Goal: Task Accomplishment & Management: Manage account settings

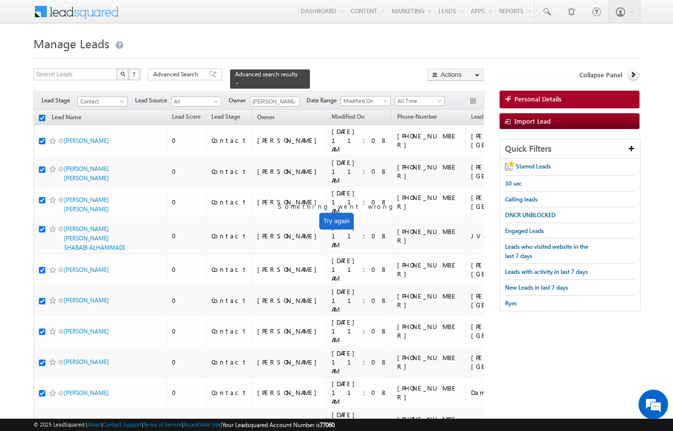
scroll to position [0, 0]
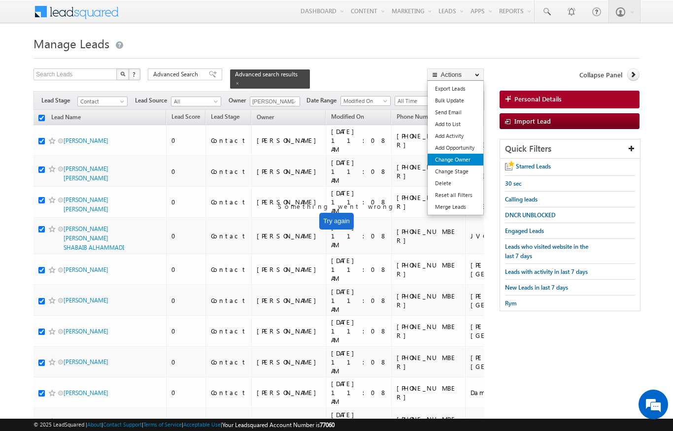
click at [463, 163] on link "Change Owner" at bounding box center [456, 160] width 56 height 12
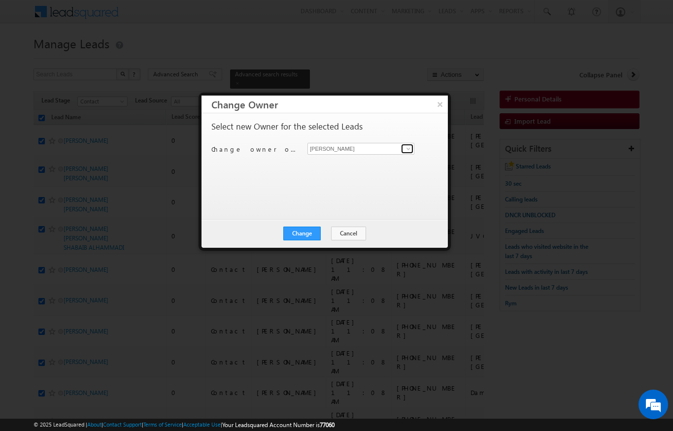
click at [410, 147] on span at bounding box center [409, 149] width 8 height 8
click at [401, 166] on link "Diksha Dubey diksha.dubey@indglobal.ae" at bounding box center [361, 164] width 107 height 19
type input "[PERSON_NAME]"
click at [298, 240] on button "Change" at bounding box center [301, 234] width 37 height 14
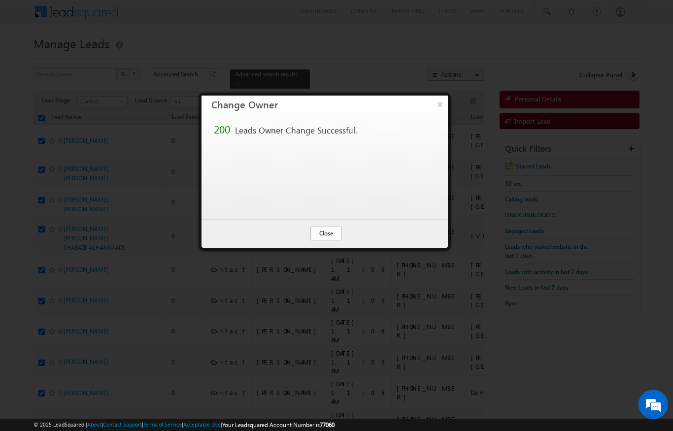
click at [330, 234] on button "Close" at bounding box center [327, 234] width 32 height 14
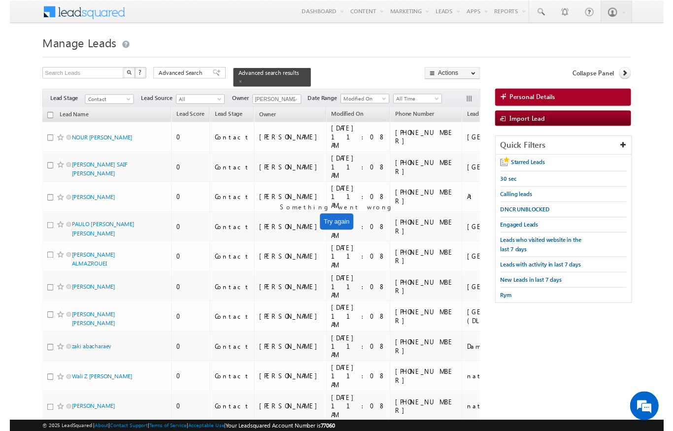
scroll to position [13, 0]
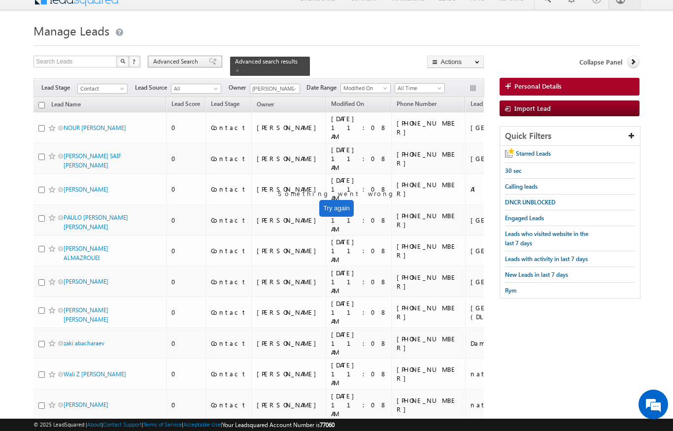
click at [200, 56] on div "Advanced Search" at bounding box center [185, 62] width 74 height 12
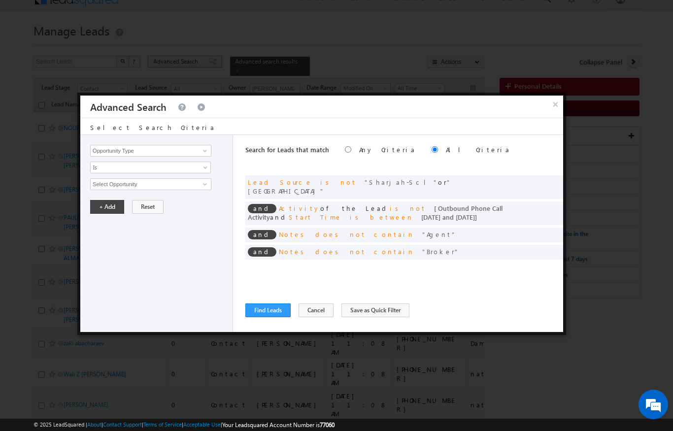
scroll to position [0, 0]
click at [537, 204] on span at bounding box center [540, 207] width 7 height 7
click at [538, 204] on span at bounding box center [540, 207] width 7 height 7
click at [105, 221] on span "Is Not Defined" at bounding box center [144, 217] width 107 height 9
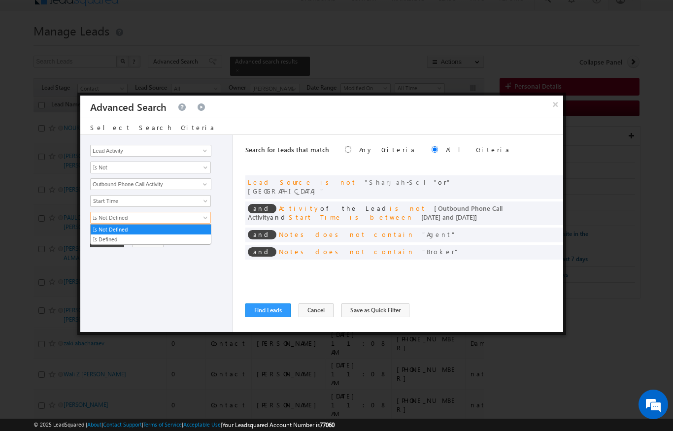
click at [127, 295] on div "Opportunity Type Lead Activity Task Sales Group Prospect Id Address 1 Address 2…" at bounding box center [156, 233] width 153 height 197
click at [105, 199] on span "Start Time" at bounding box center [144, 201] width 107 height 9
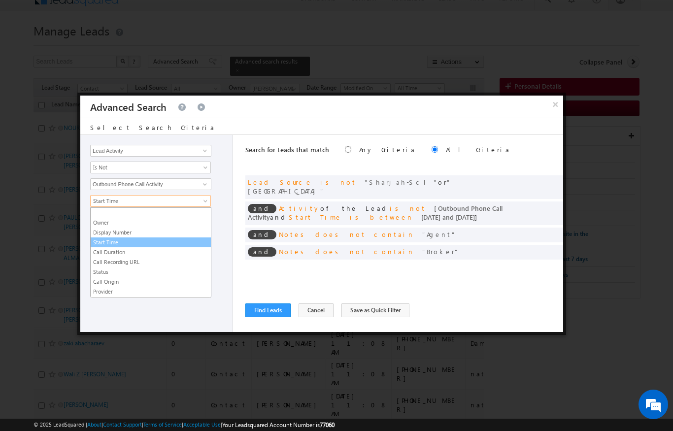
click at [104, 244] on link "Start Time" at bounding box center [151, 242] width 120 height 9
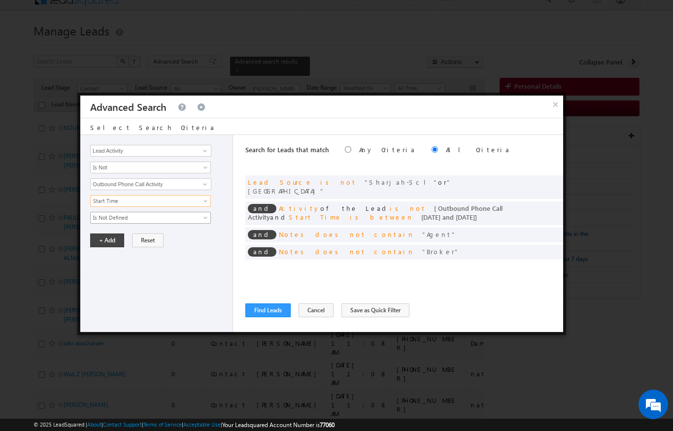
click at [103, 217] on span "Is Not Defined" at bounding box center [144, 217] width 107 height 9
click at [97, 239] on link "Is Defined" at bounding box center [151, 239] width 120 height 9
click at [535, 202] on div "and Activity of the Lead is not [ Outbound Phone Call Activity and Start Time i…" at bounding box center [404, 214] width 318 height 24
click at [537, 202] on div "and Activity of the Lead is not [ Outbound Phone Call Activity and Start Time i…" at bounding box center [404, 214] width 318 height 24
click at [535, 203] on div "and Activity of the Lead is not [ Outbound Phone Call Activity and Start Time i…" at bounding box center [404, 214] width 318 height 24
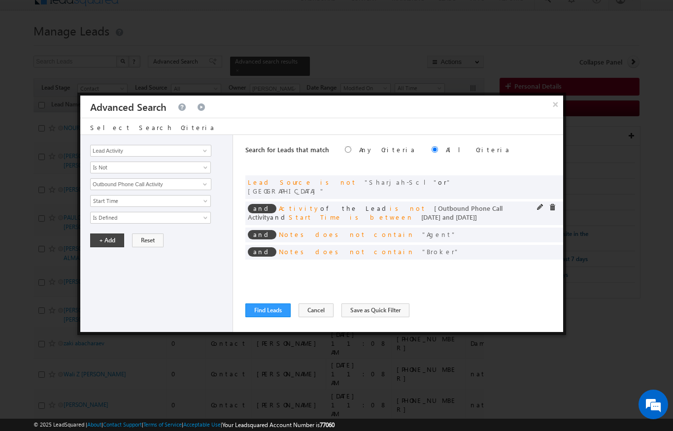
click at [535, 202] on div "and Activity of the Lead is not [ Outbound Phone Call Activity and Start Time i…" at bounding box center [404, 214] width 318 height 24
click at [538, 204] on span at bounding box center [540, 207] width 7 height 7
click at [541, 204] on span at bounding box center [540, 207] width 7 height 7
click at [113, 185] on input "Outbound Phone Call Activity" at bounding box center [150, 184] width 121 height 12
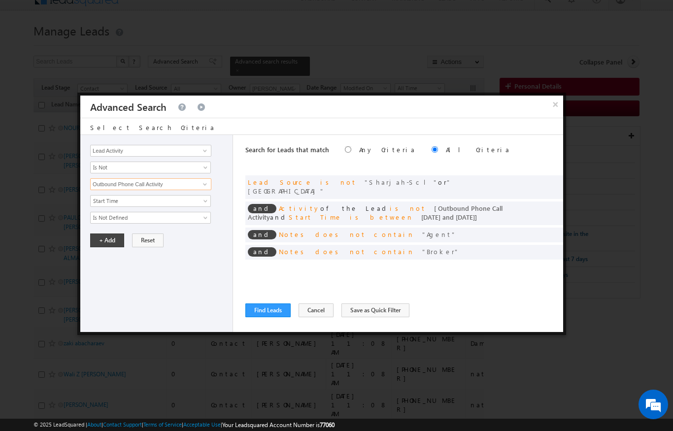
scroll to position [12, 0]
click at [135, 188] on input "Outbound Phone Call Activity" at bounding box center [150, 184] width 121 height 12
click at [269, 311] on button "Find Leads" at bounding box center [267, 311] width 45 height 14
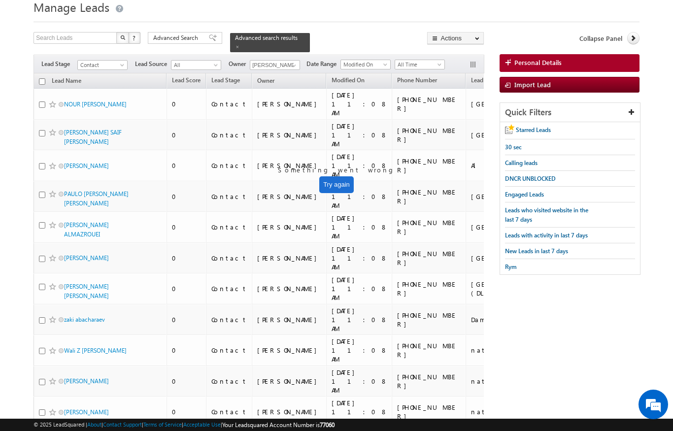
scroll to position [0, 0]
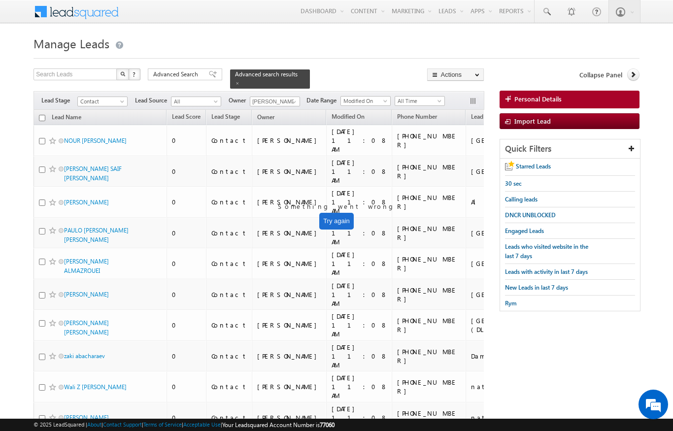
click at [41, 110] on th "Lead Name (sorted descending)" at bounding box center [100, 117] width 133 height 15
click at [40, 115] on input "checkbox" at bounding box center [42, 118] width 6 height 6
checkbox input "true"
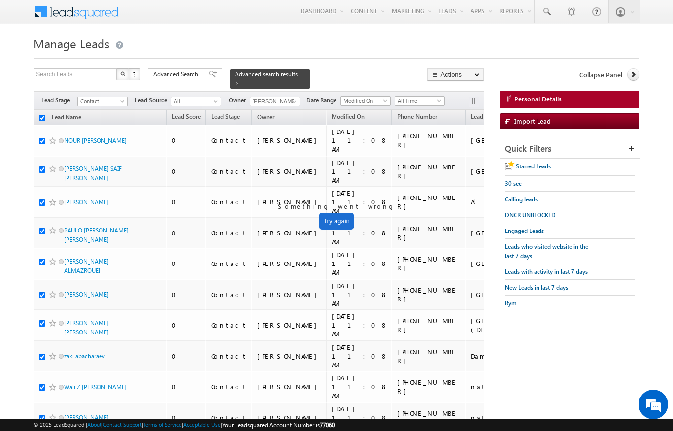
checkbox input "true"
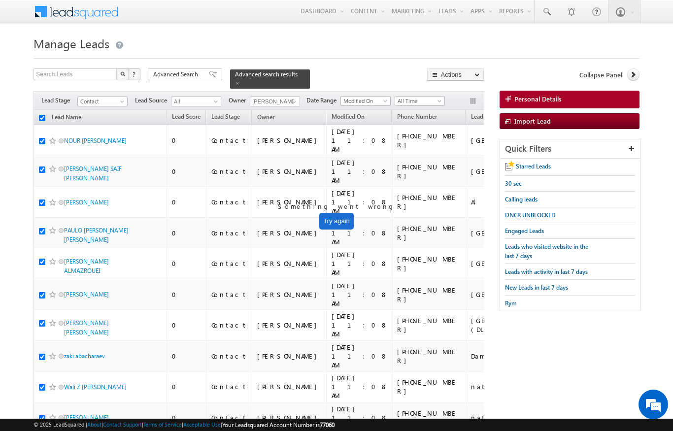
checkbox input "true"
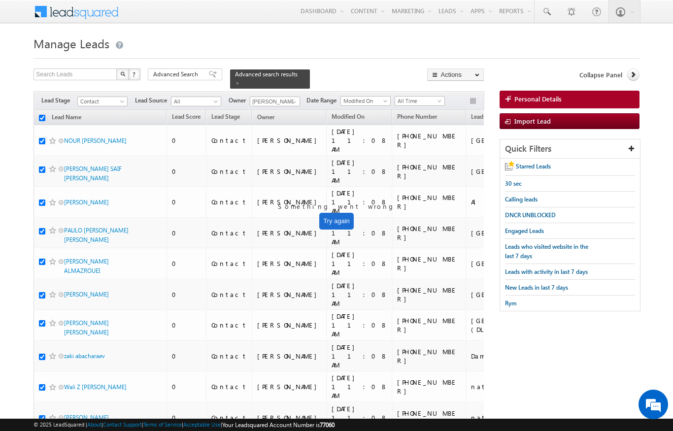
checkbox input "true"
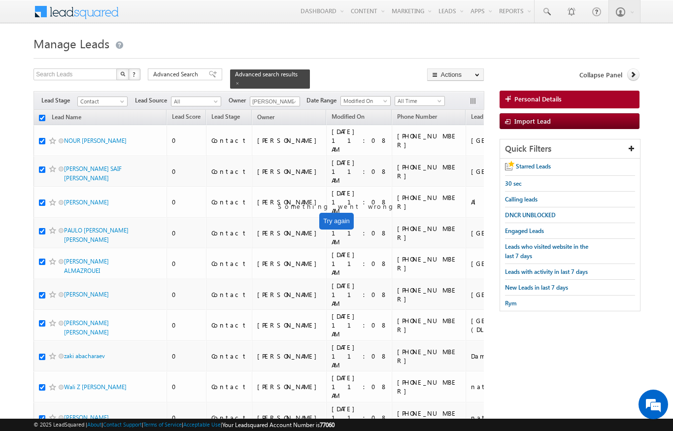
checkbox input "true"
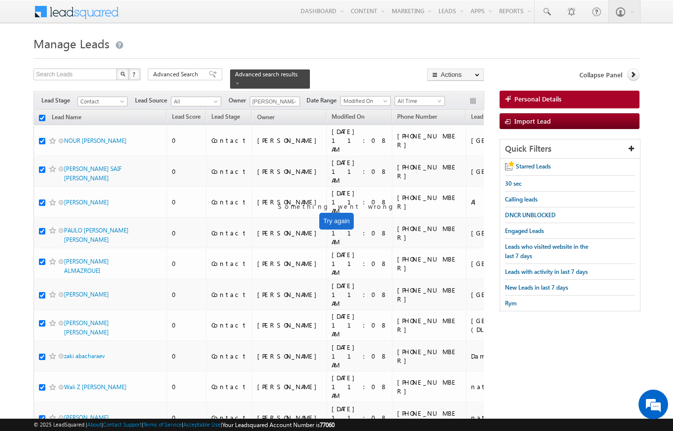
checkbox input "true"
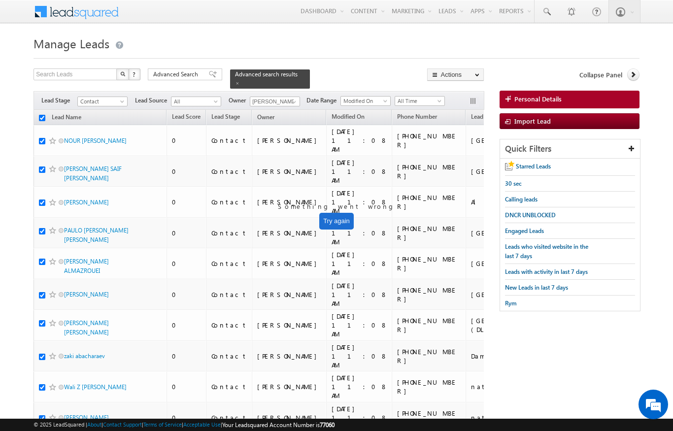
checkbox input "true"
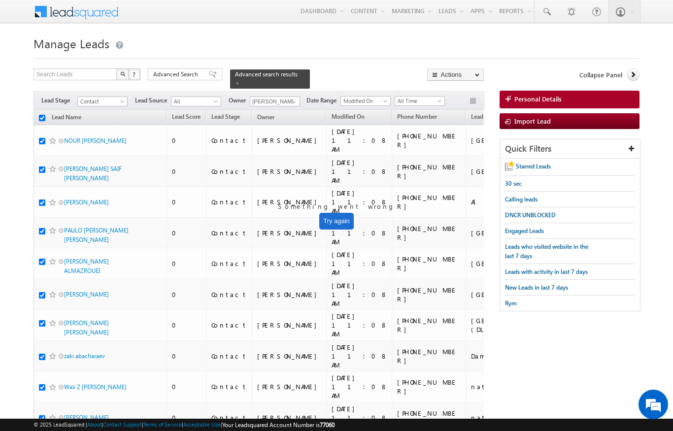
checkbox input "true"
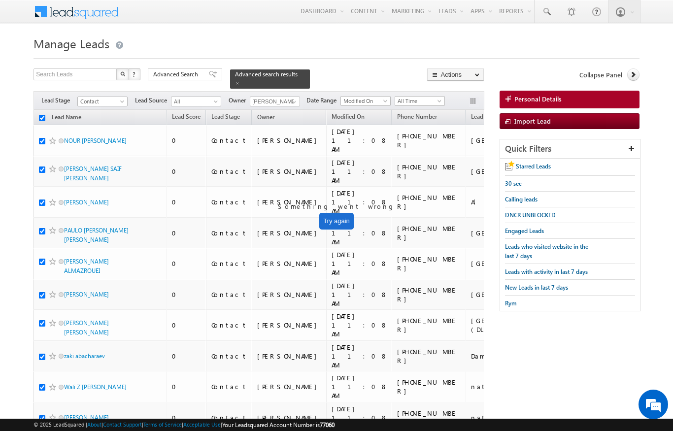
checkbox input "true"
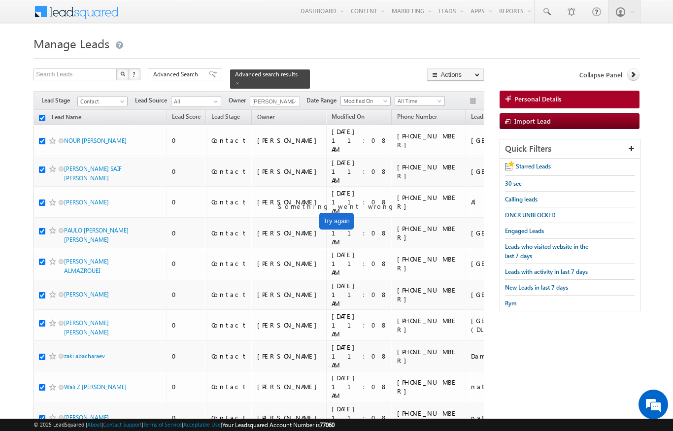
checkbox input "true"
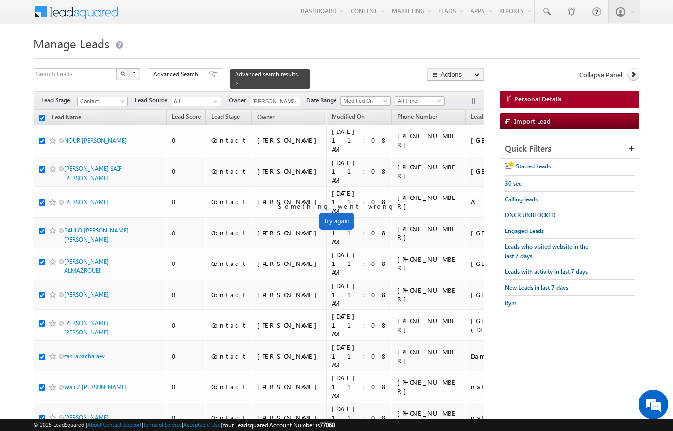
checkbox input "true"
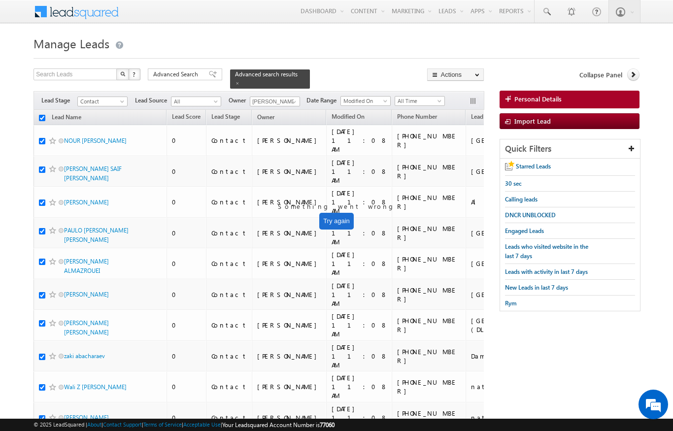
checkbox input "true"
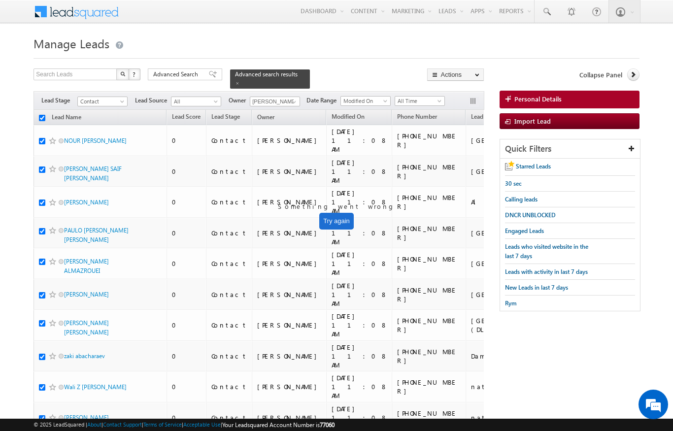
checkbox input "true"
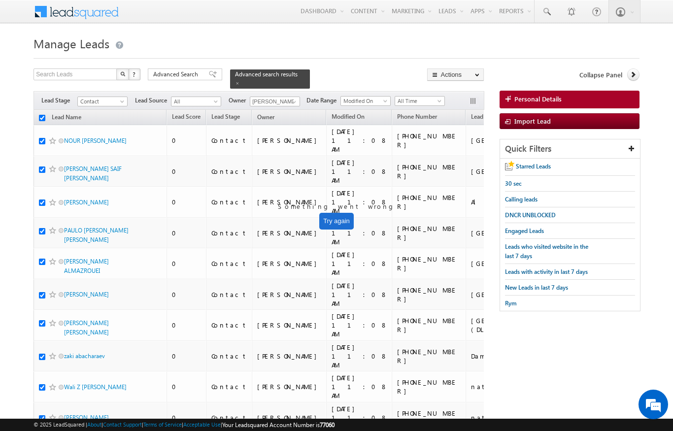
checkbox input "true"
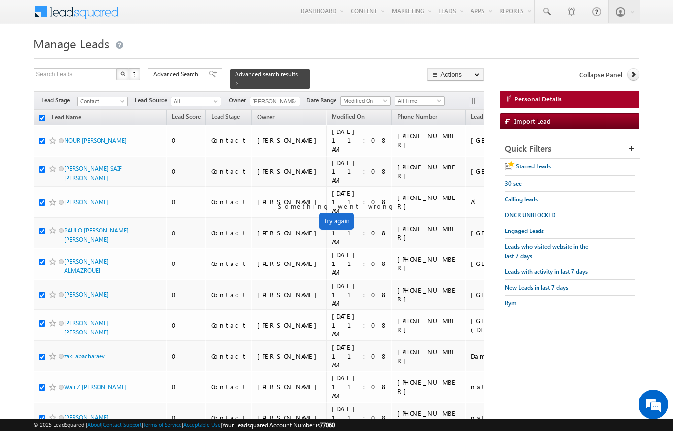
checkbox input "true"
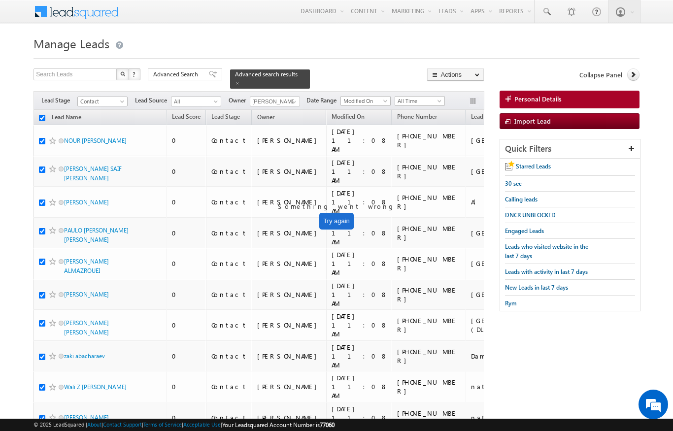
checkbox input "true"
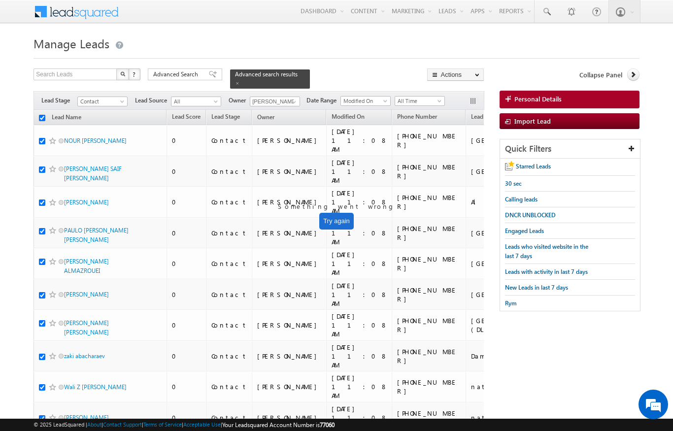
checkbox input "true"
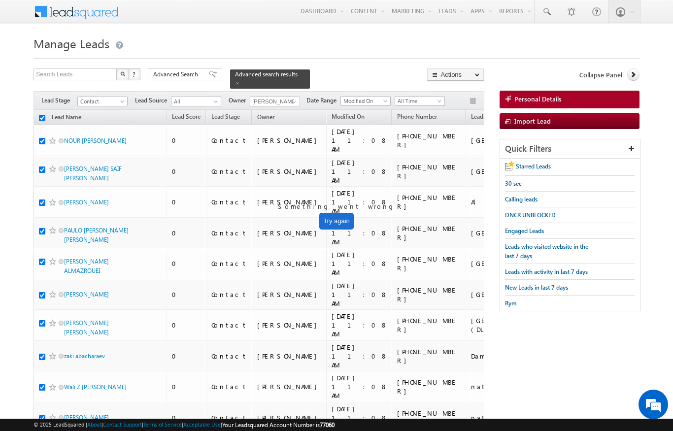
checkbox input "true"
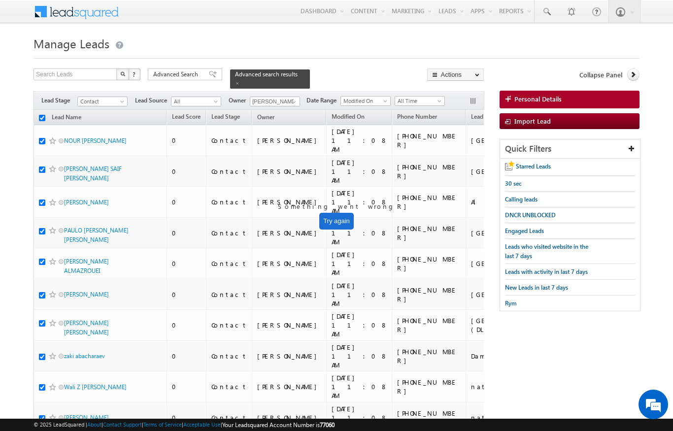
checkbox input "true"
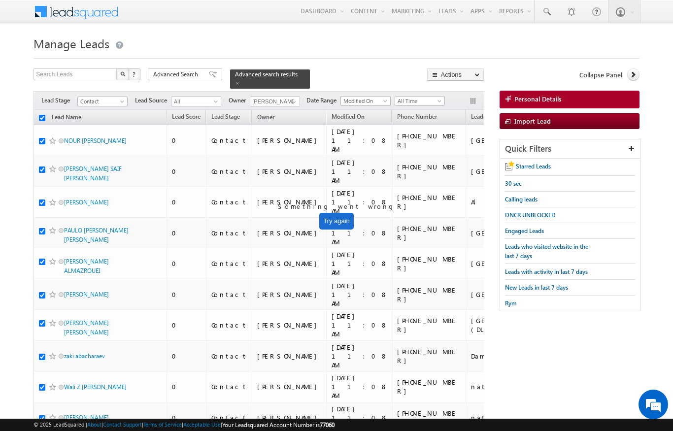
checkbox input "true"
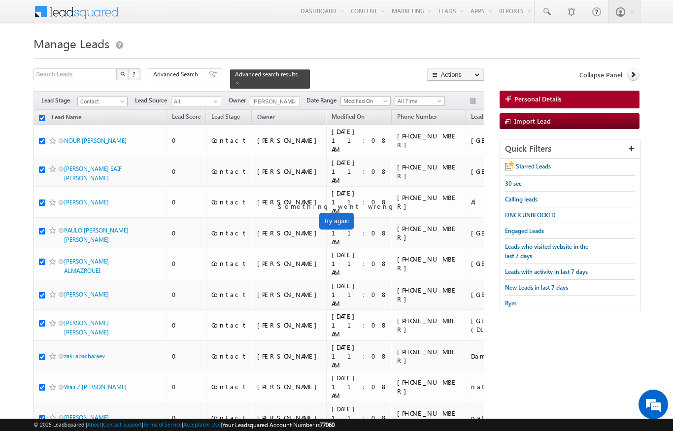
checkbox input "true"
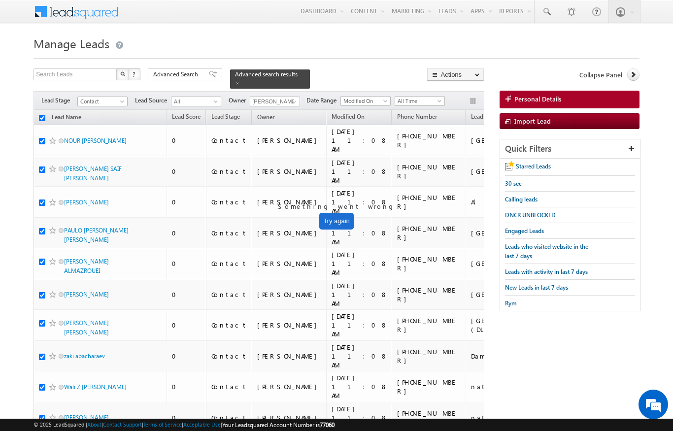
checkbox input "true"
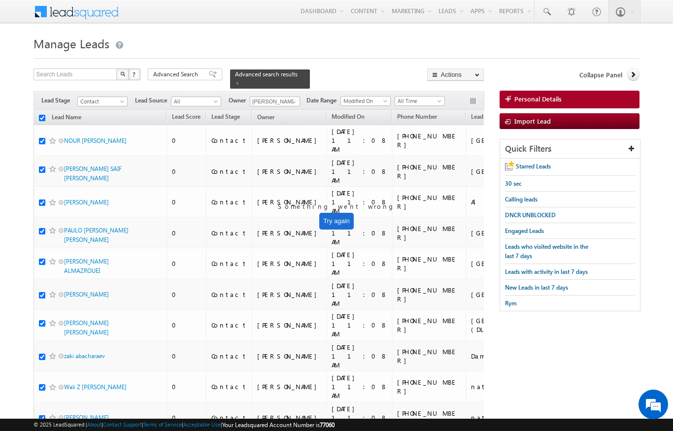
checkbox input "true"
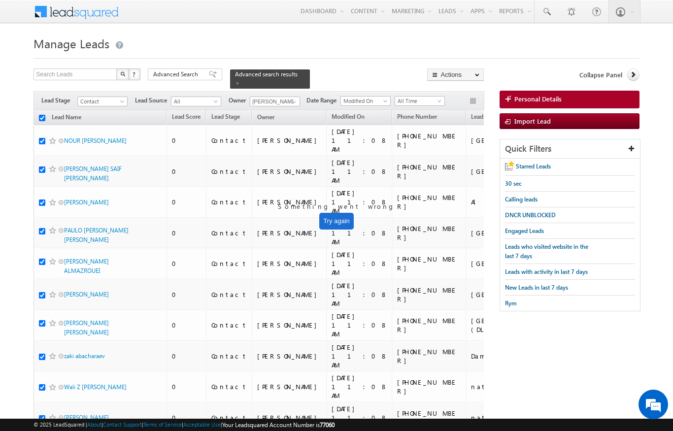
checkbox input "true"
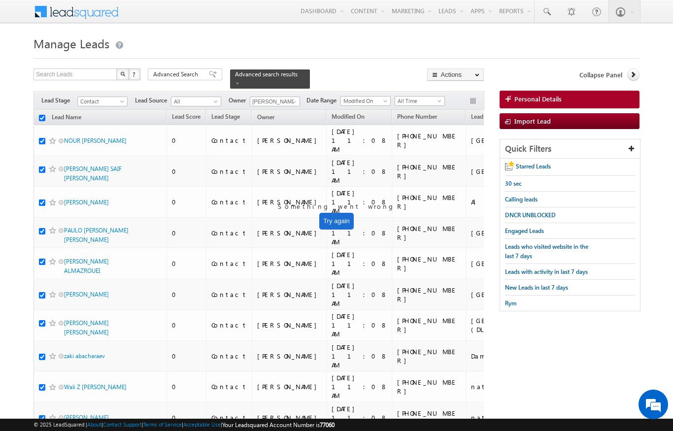
checkbox input "true"
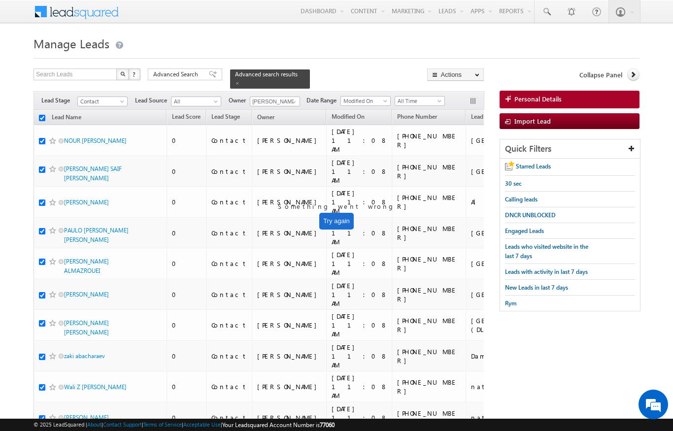
checkbox input "true"
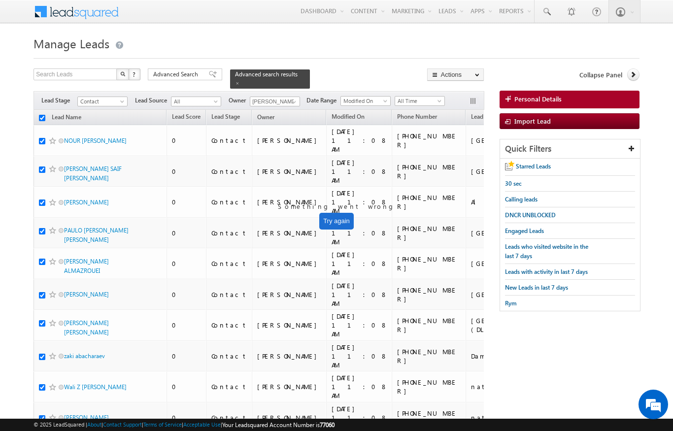
checkbox input "true"
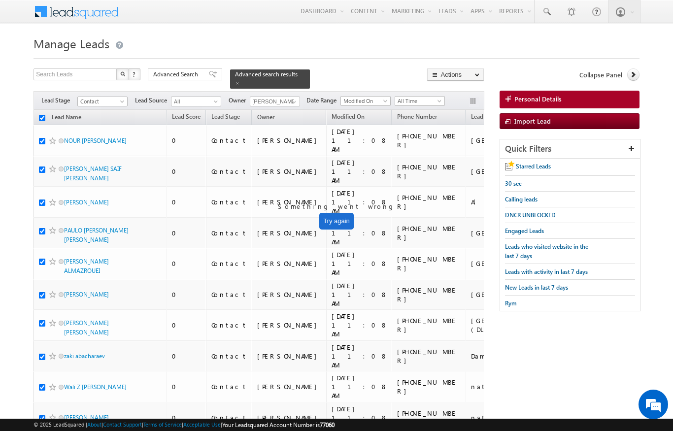
checkbox input "true"
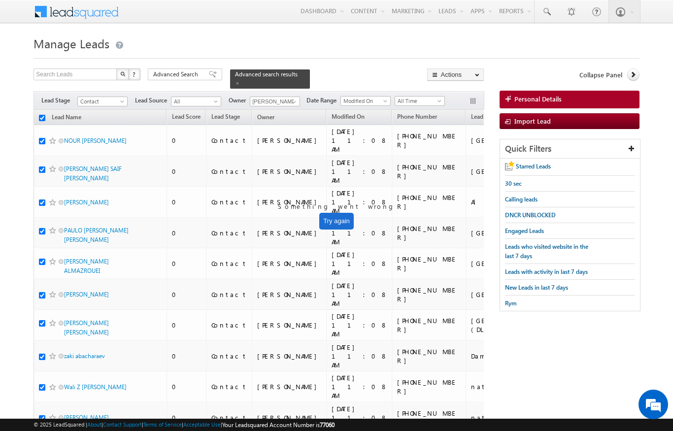
checkbox input "true"
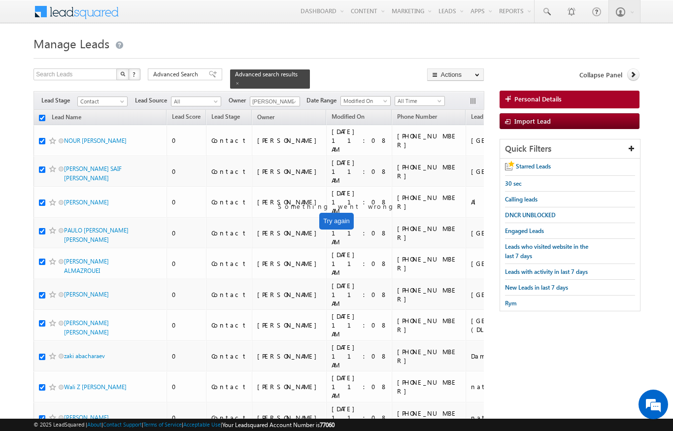
checkbox input "true"
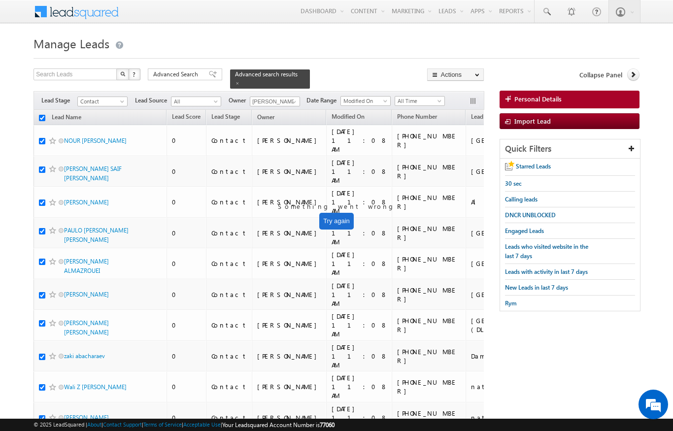
checkbox input "true"
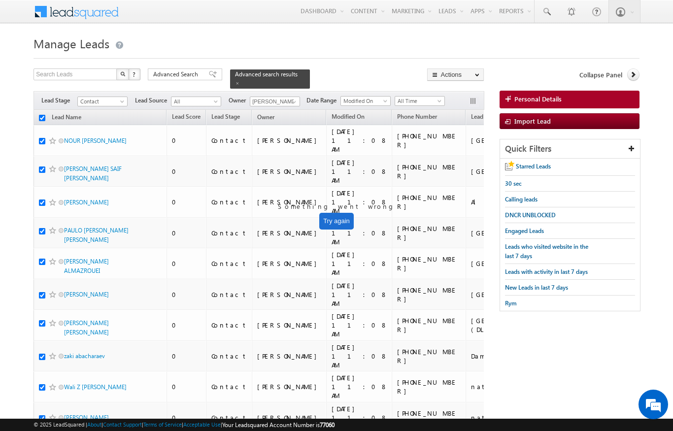
checkbox input "true"
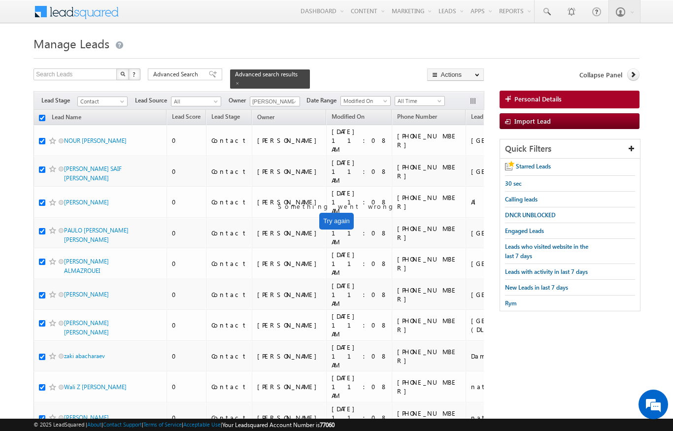
checkbox input "true"
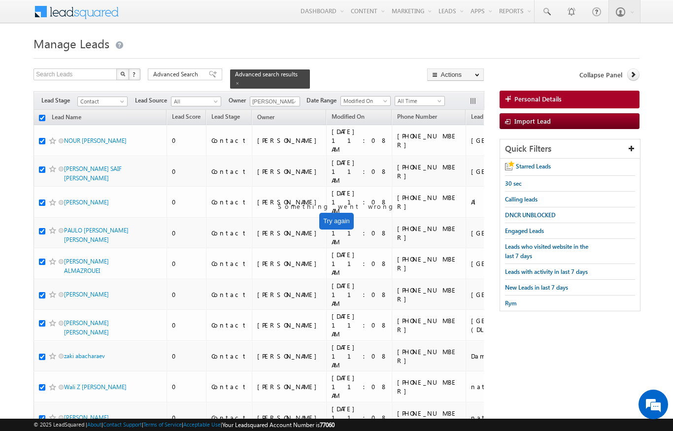
checkbox input "true"
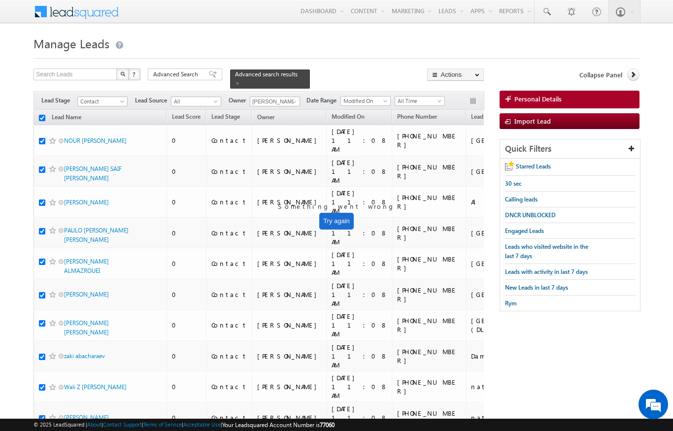
checkbox input "true"
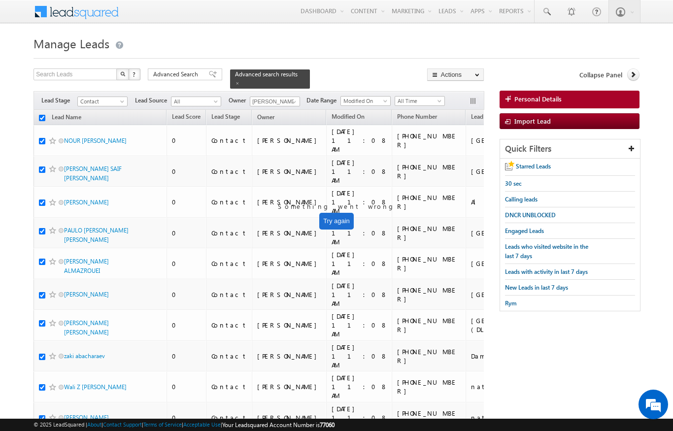
checkbox input "true"
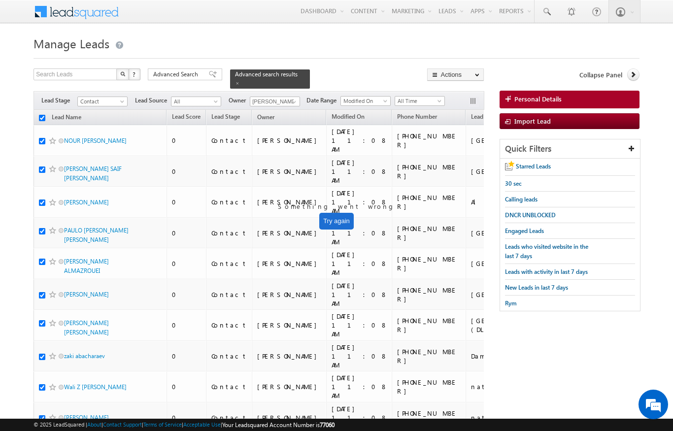
checkbox input "true"
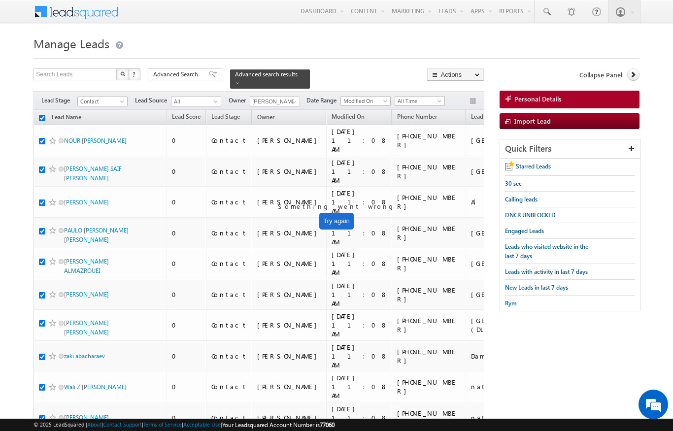
checkbox input "true"
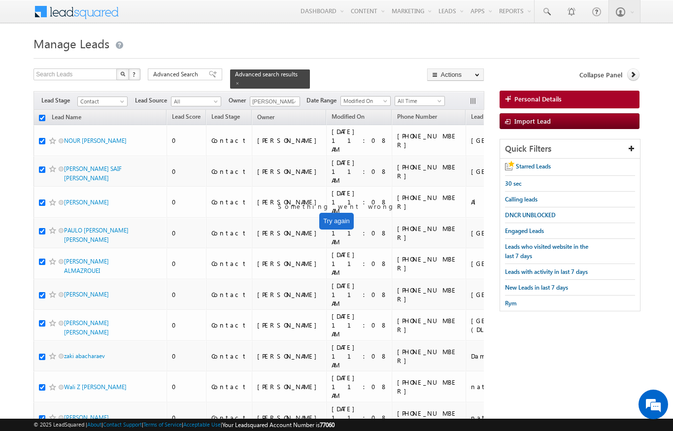
checkbox input "true"
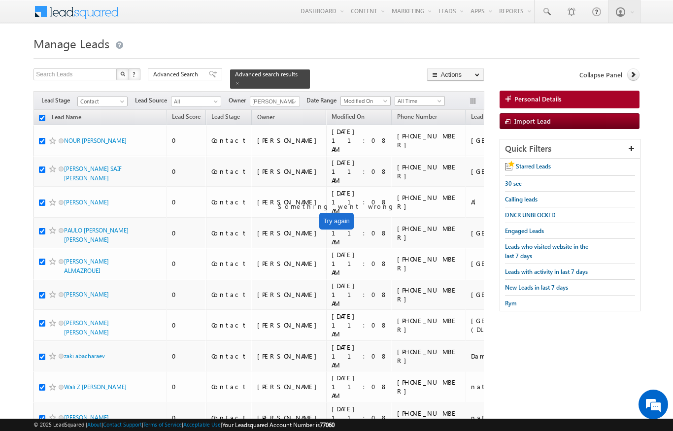
checkbox input "true"
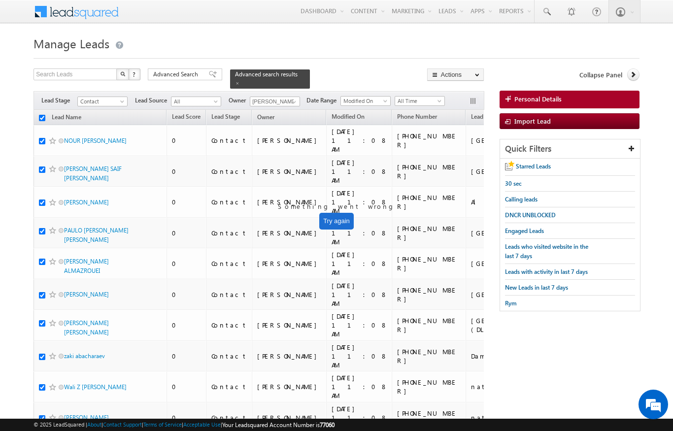
checkbox input "true"
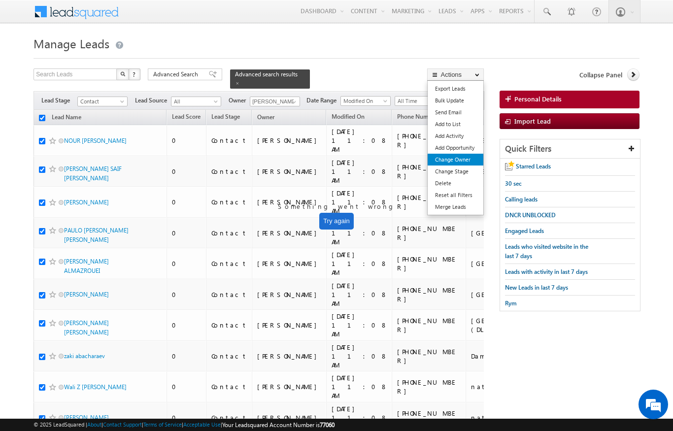
click at [463, 163] on link "Change Owner" at bounding box center [456, 160] width 56 height 12
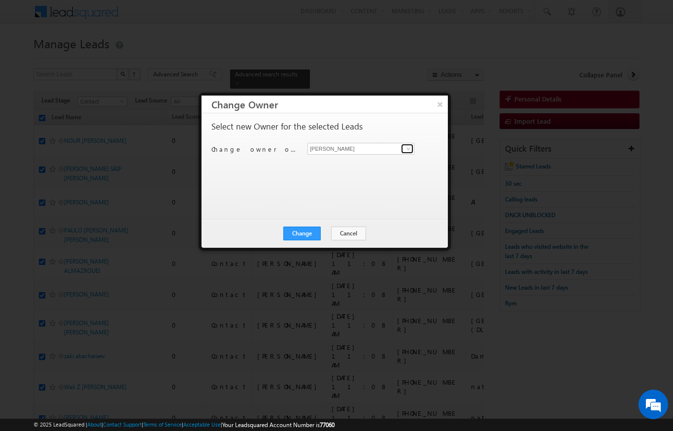
click at [413, 153] on link at bounding box center [407, 149] width 12 height 10
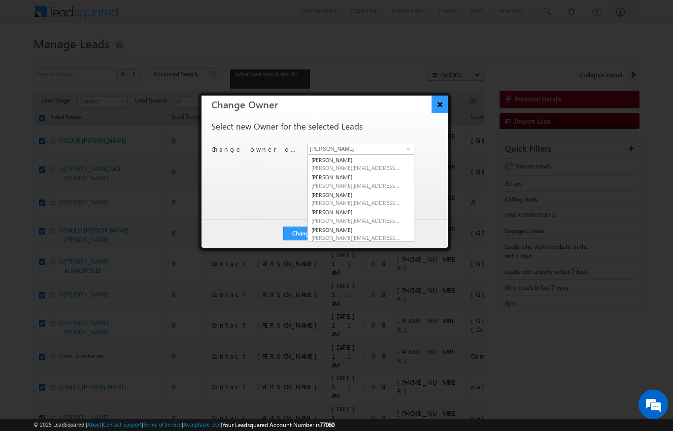
click at [445, 100] on button "×" at bounding box center [440, 104] width 16 height 17
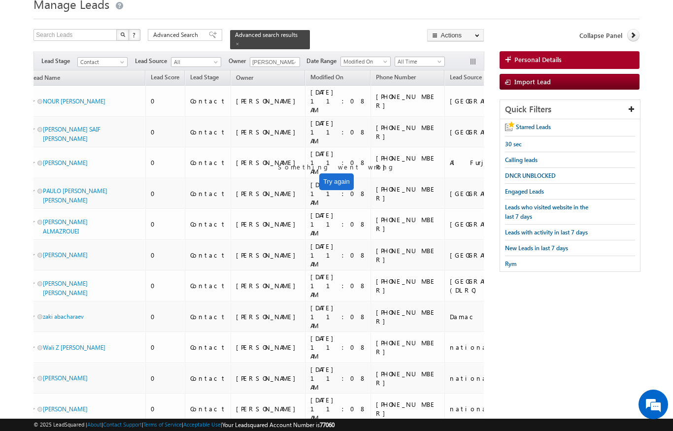
scroll to position [0, 21]
click at [451, 74] on span "Lead Source" at bounding box center [467, 76] width 32 height 7
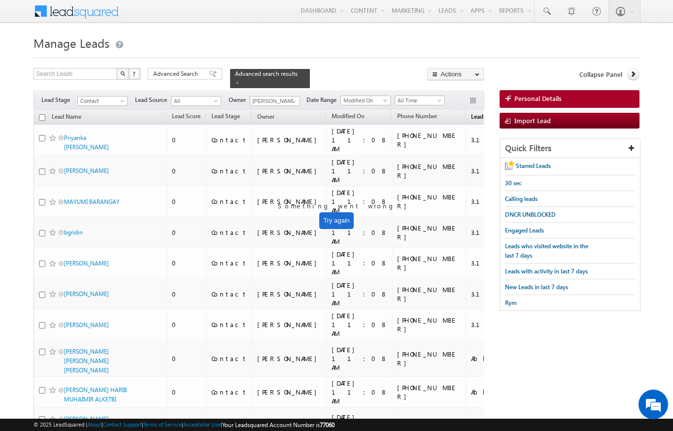
scroll to position [0, 0]
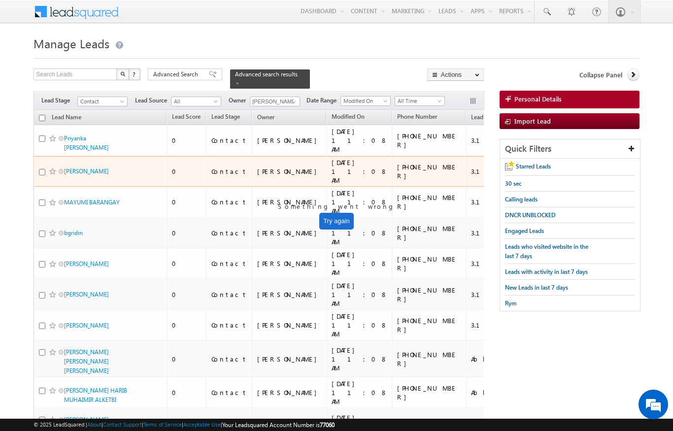
click at [114, 167] on span "[PERSON_NAME]" at bounding box center [97, 171] width 67 height 9
click at [67, 168] on link "[PERSON_NAME]" at bounding box center [86, 171] width 45 height 7
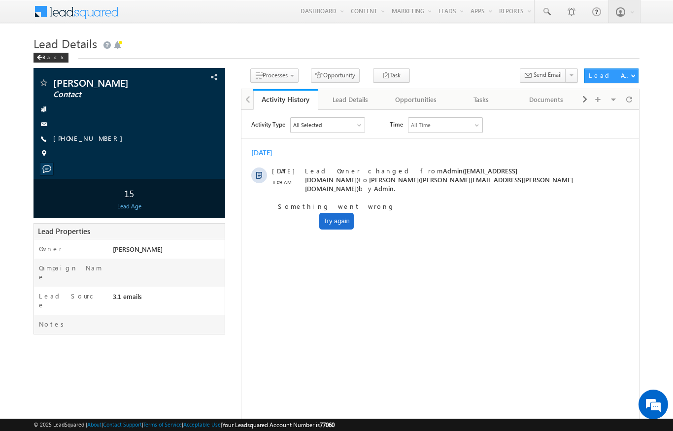
click at [332, 219] on button "Try again" at bounding box center [336, 221] width 35 height 17
click at [340, 219] on button "Try again" at bounding box center [336, 221] width 35 height 17
click at [339, 219] on button "Try again" at bounding box center [336, 221] width 35 height 17
click at [337, 221] on button "Try again" at bounding box center [336, 221] width 35 height 17
click at [41, 58] on span at bounding box center [39, 57] width 6 height 5
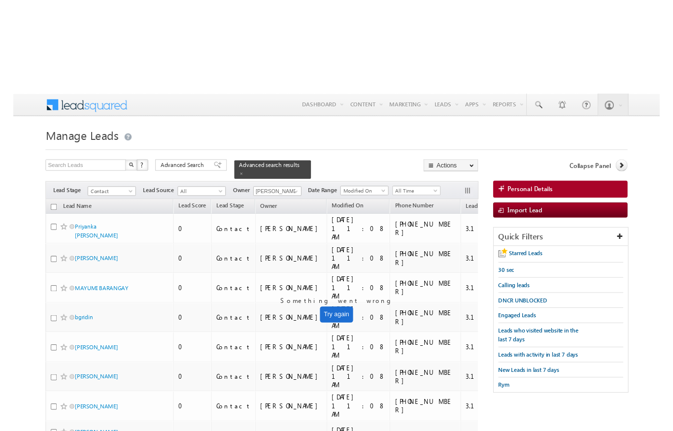
scroll to position [12, 0]
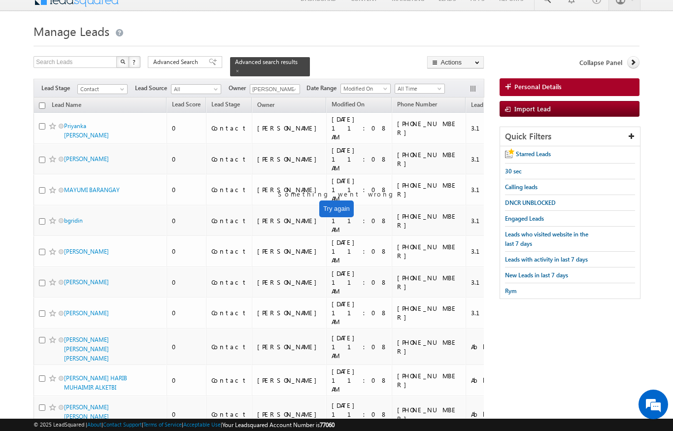
click at [36, 99] on th "Lead Name" at bounding box center [100, 105] width 133 height 15
click at [38, 105] on th "Lead Name" at bounding box center [100, 105] width 133 height 15
click at [39, 103] on input "checkbox" at bounding box center [42, 106] width 6 height 6
checkbox input "true"
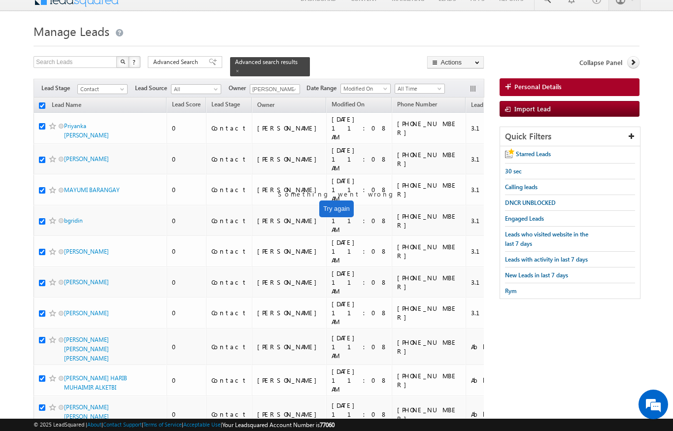
checkbox input "true"
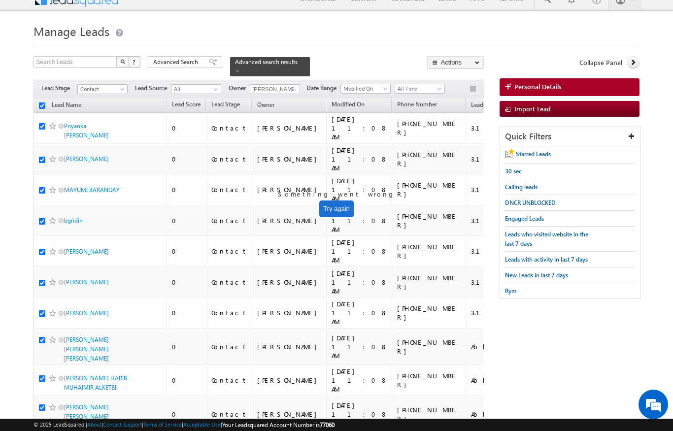
checkbox input "true"
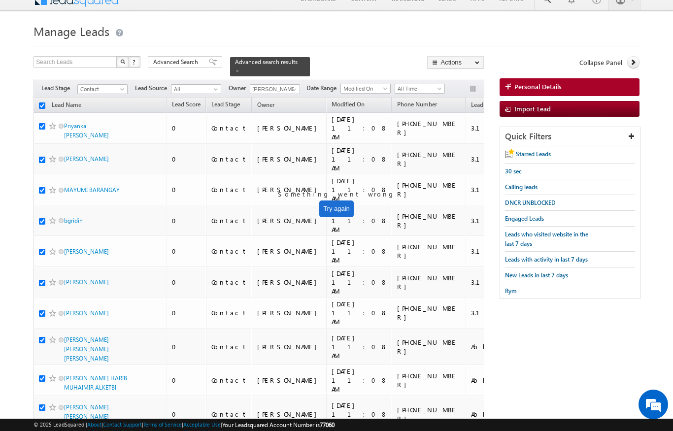
checkbox input "true"
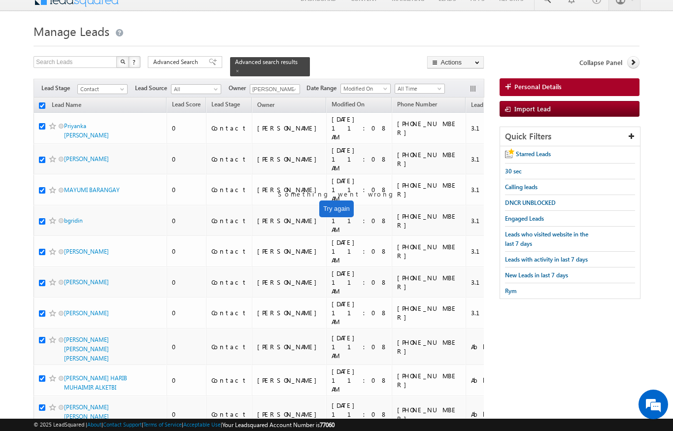
checkbox input "true"
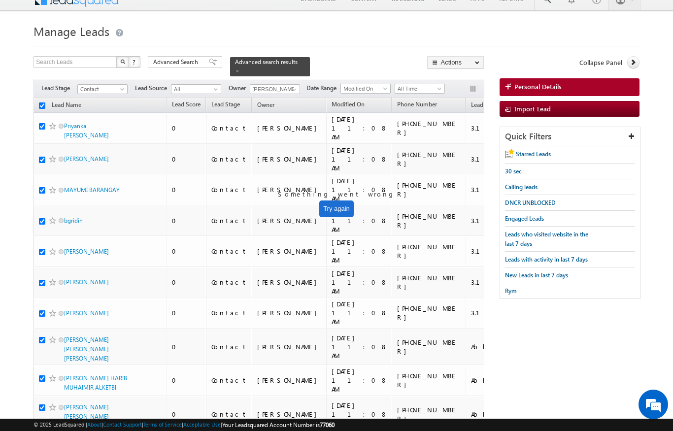
checkbox input "true"
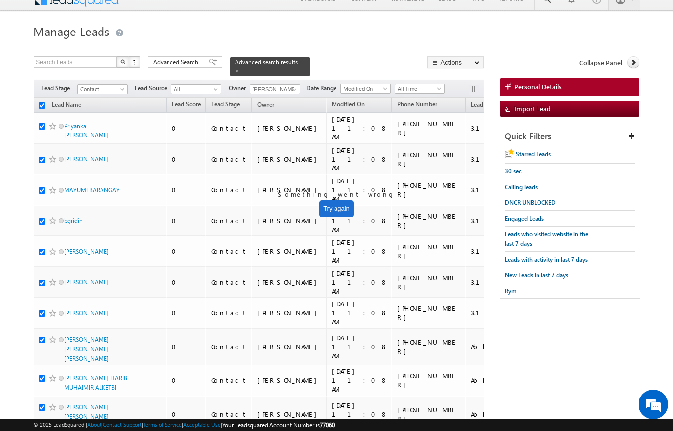
checkbox input "true"
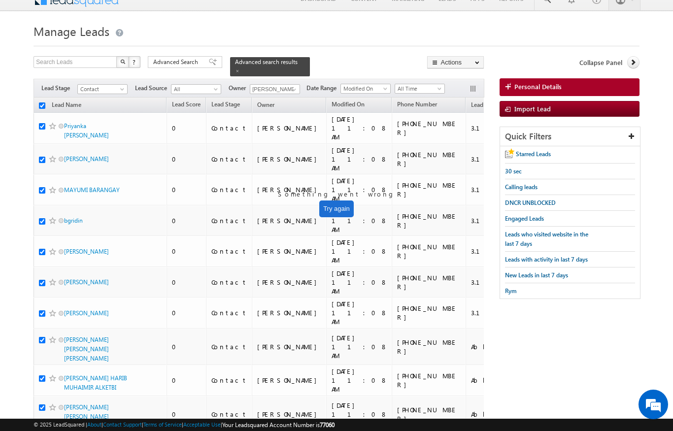
checkbox input "true"
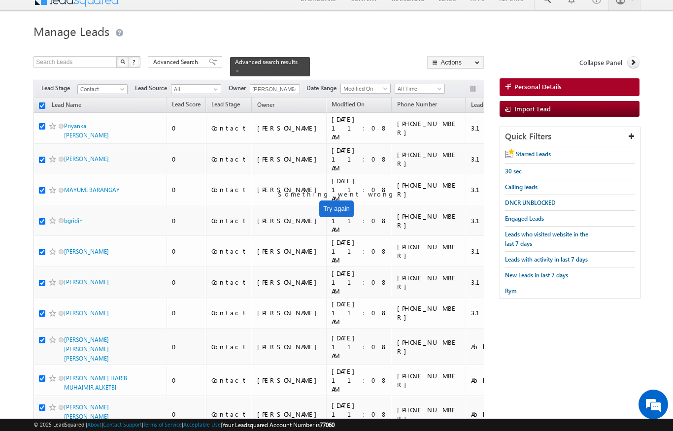
checkbox input "true"
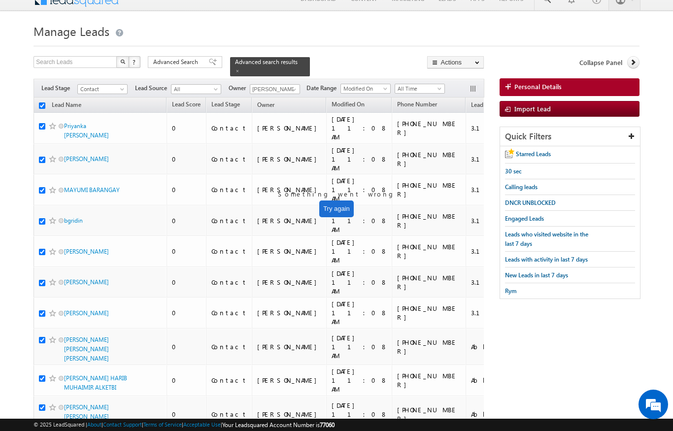
checkbox input "true"
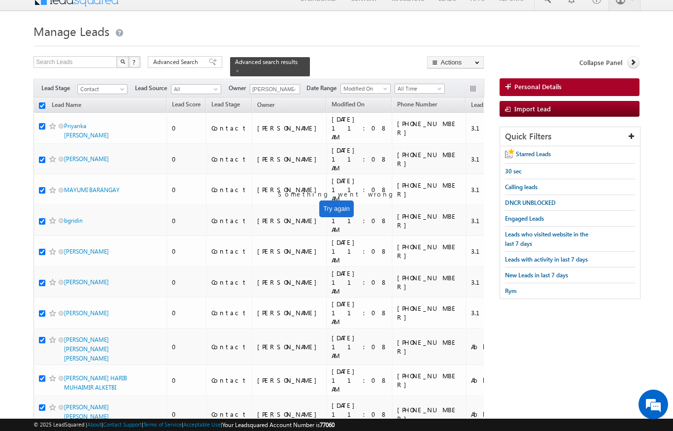
checkbox input "true"
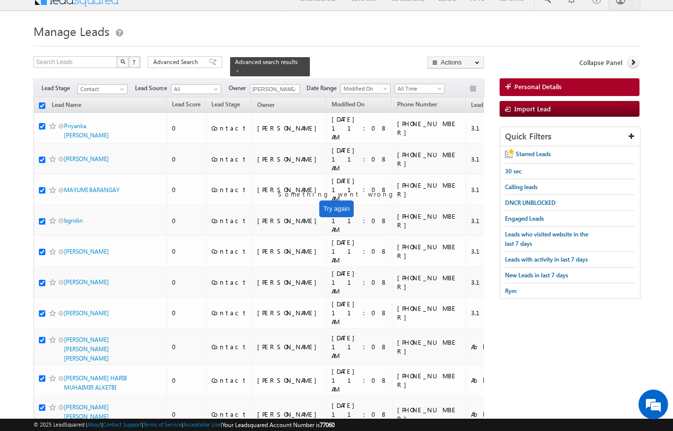
checkbox input "true"
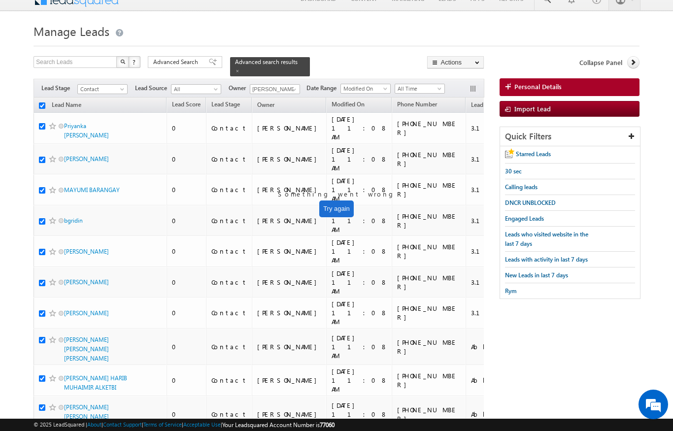
checkbox input "true"
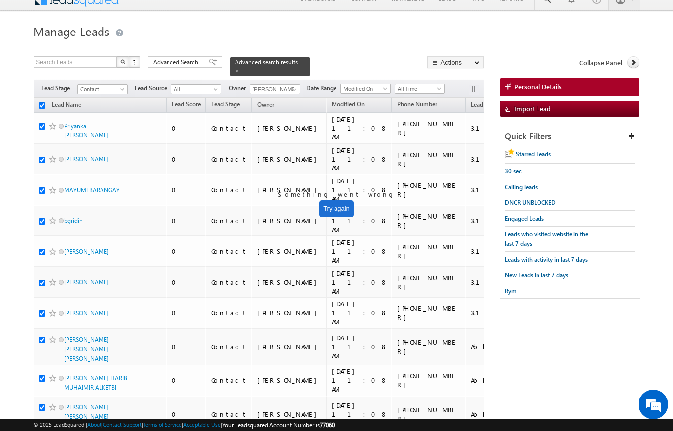
checkbox input "true"
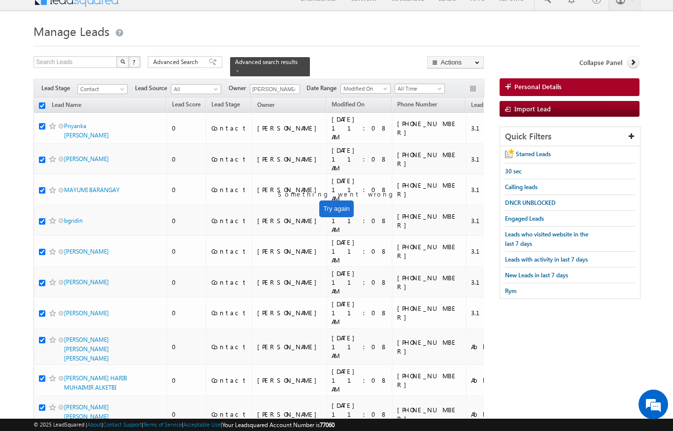
checkbox input "true"
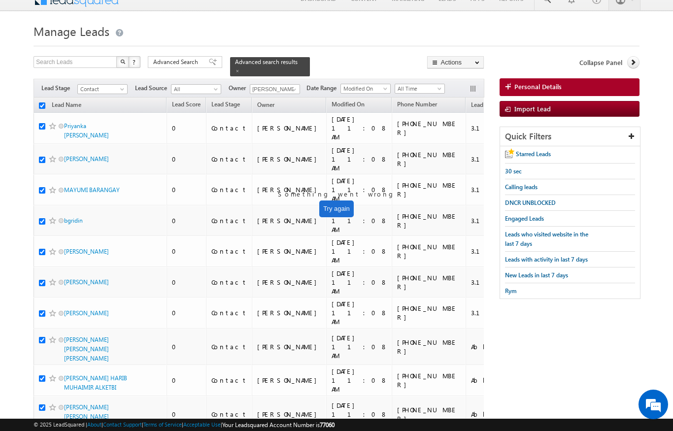
checkbox input "true"
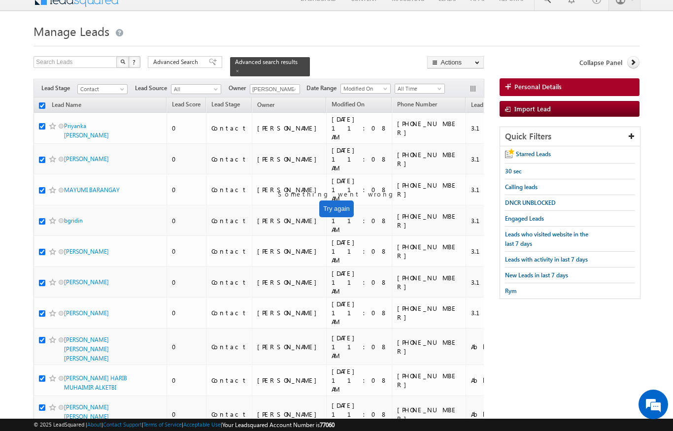
checkbox input "true"
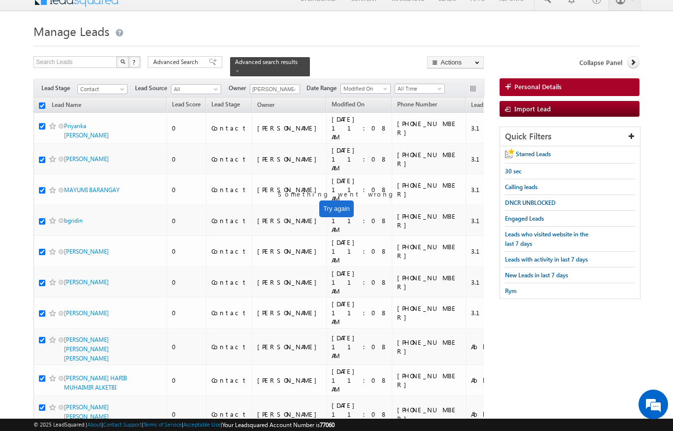
checkbox input "true"
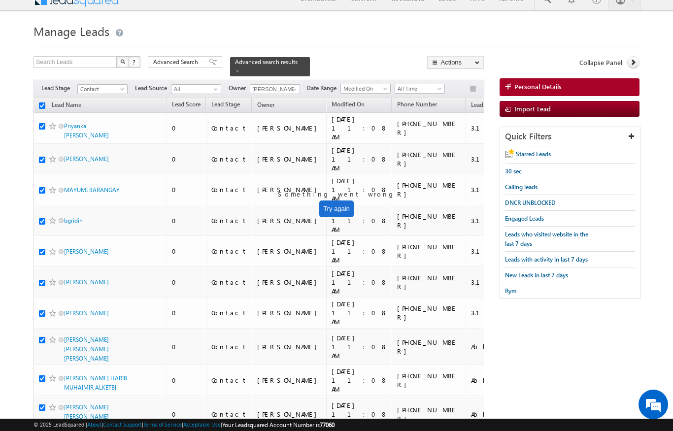
checkbox input "true"
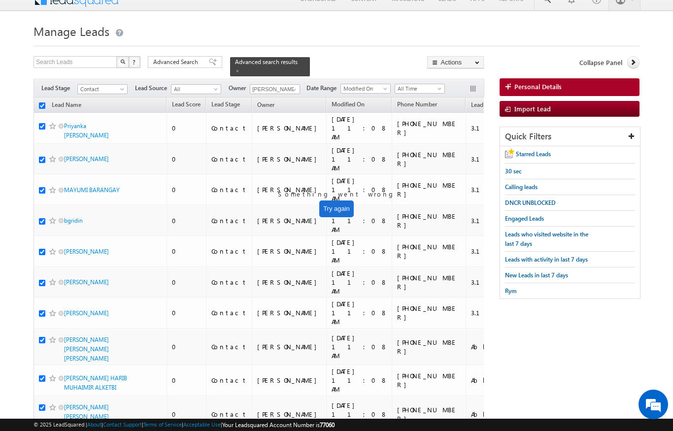
checkbox input "true"
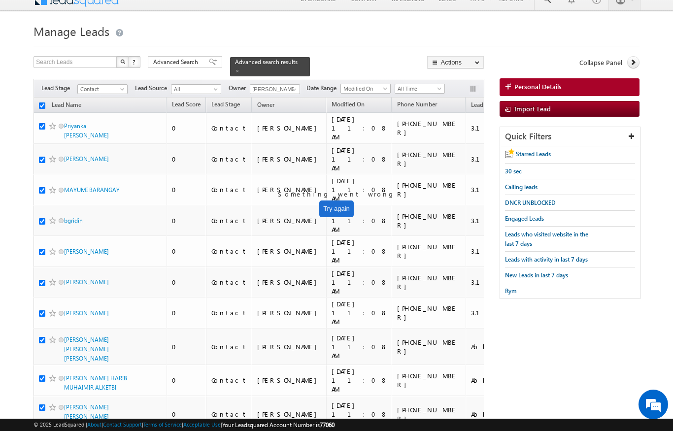
checkbox input "true"
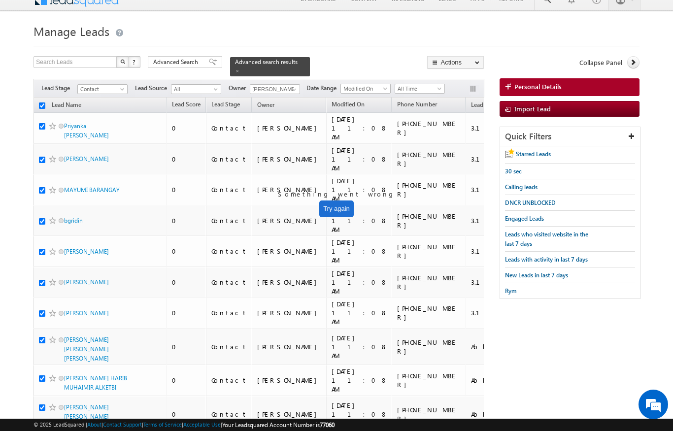
checkbox input "true"
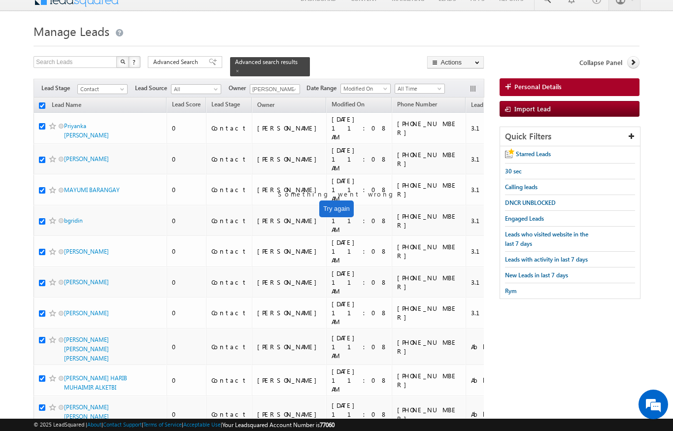
checkbox input "true"
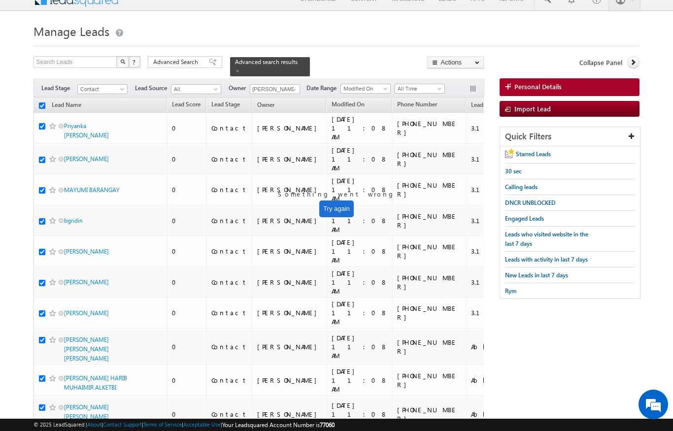
checkbox input "true"
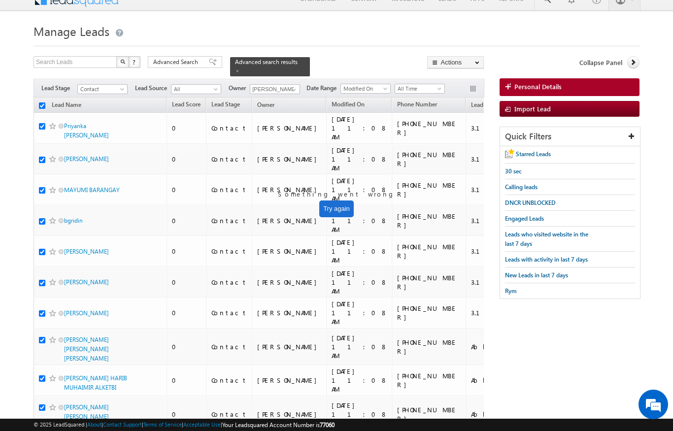
checkbox input "true"
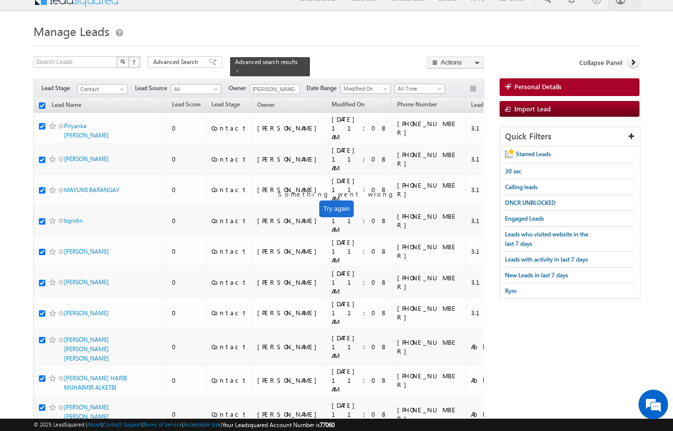
checkbox input "true"
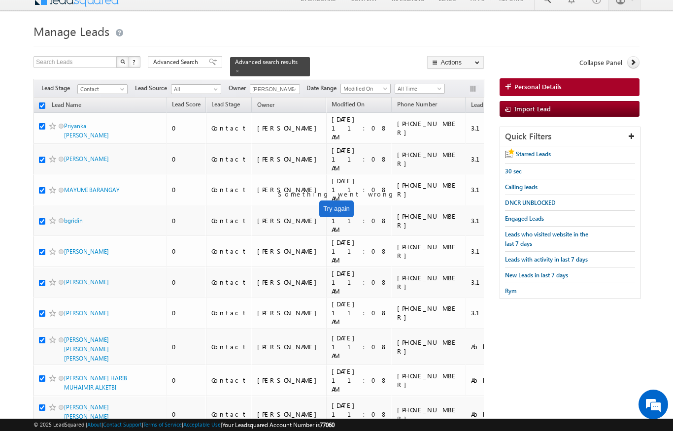
checkbox input "true"
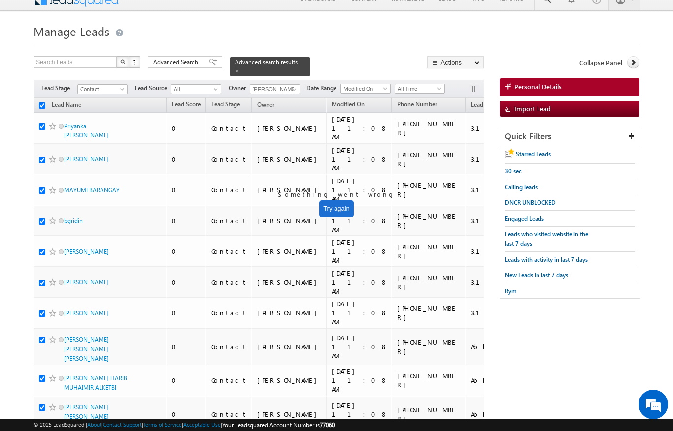
checkbox input "true"
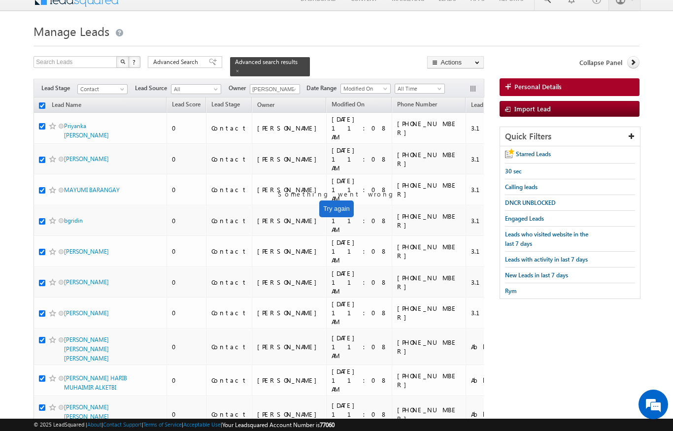
checkbox input "true"
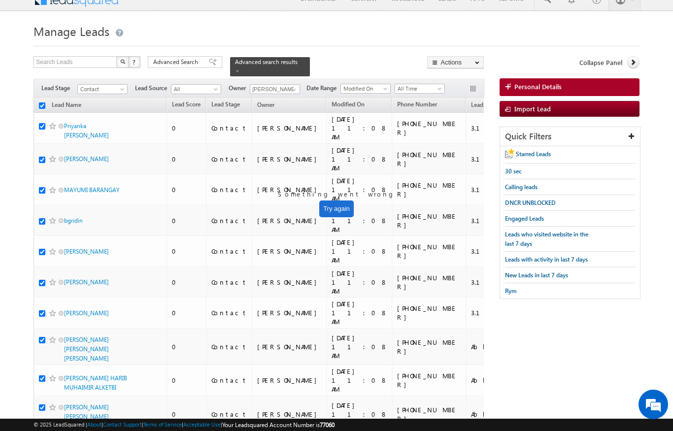
checkbox input "true"
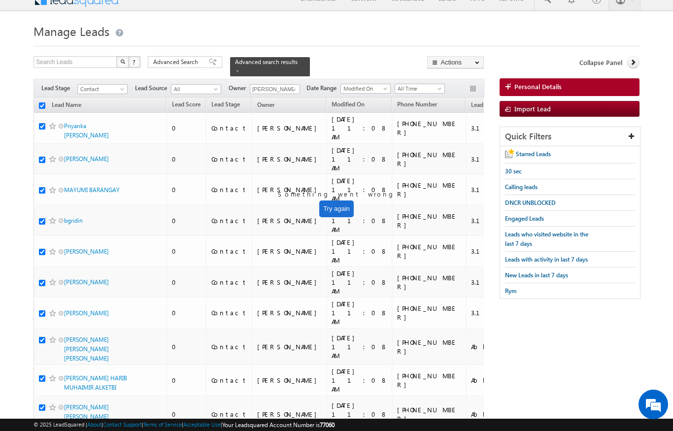
checkbox input "true"
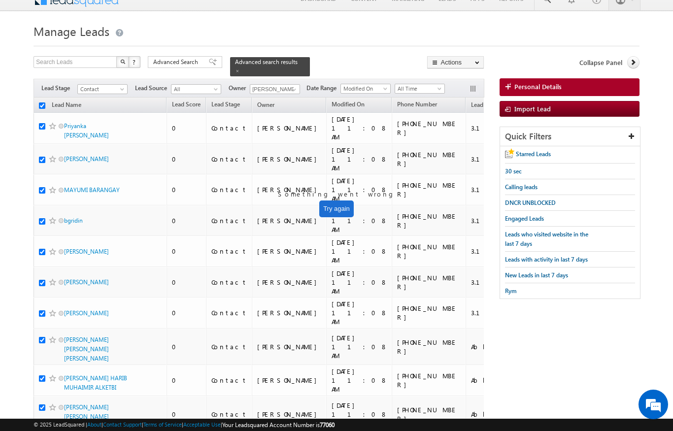
checkbox input "true"
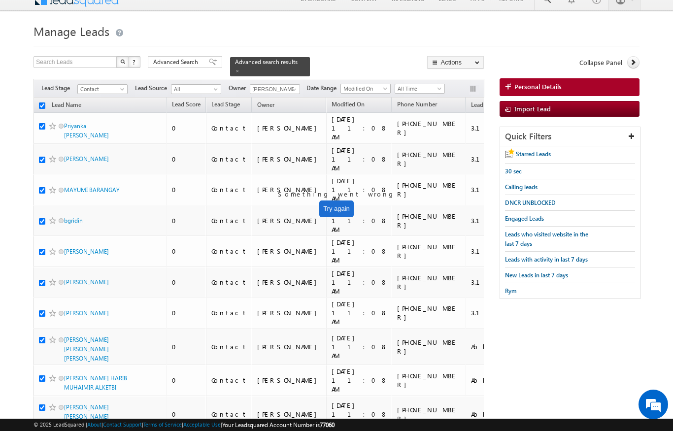
checkbox input "true"
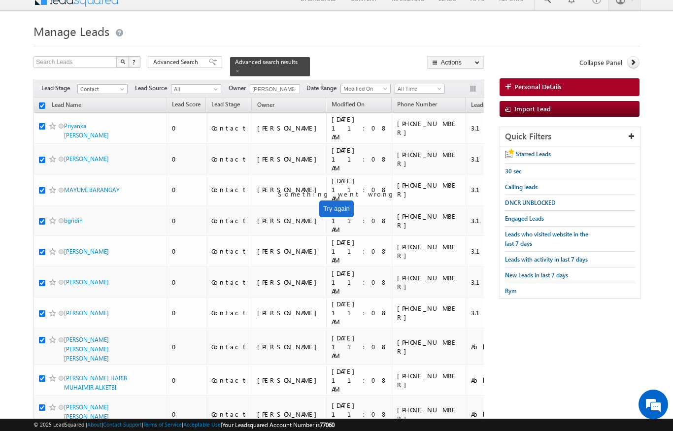
checkbox input "true"
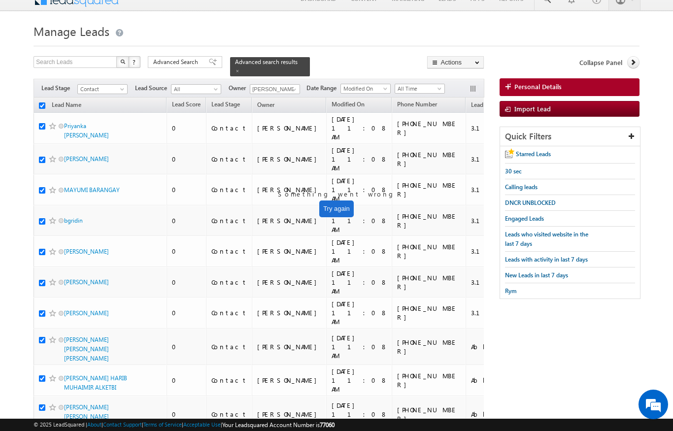
checkbox input "true"
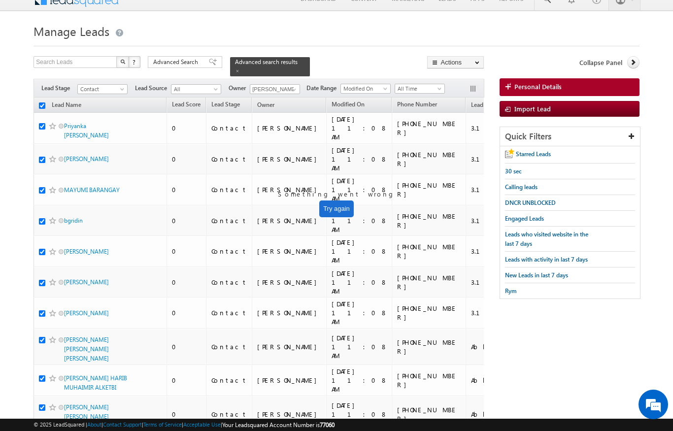
checkbox input "true"
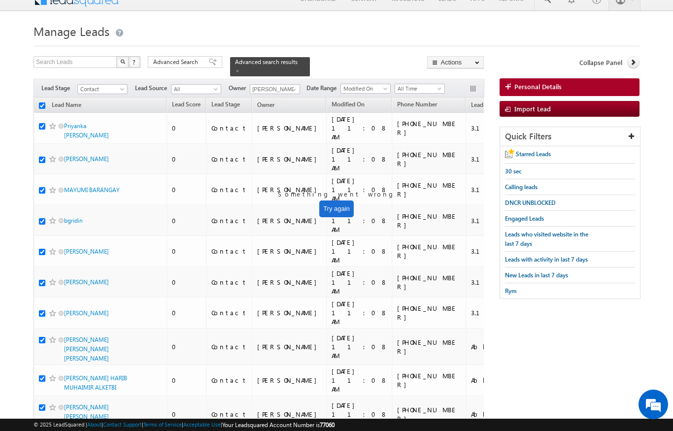
checkbox input "true"
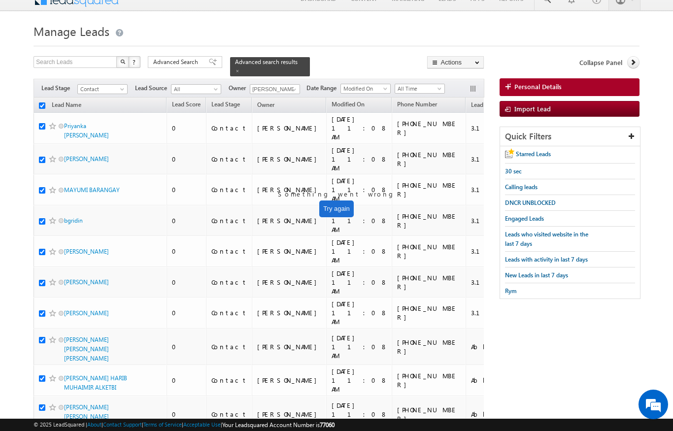
checkbox input "true"
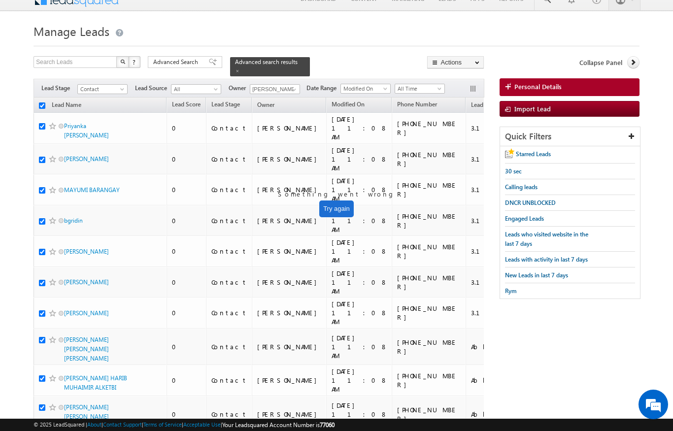
checkbox input "true"
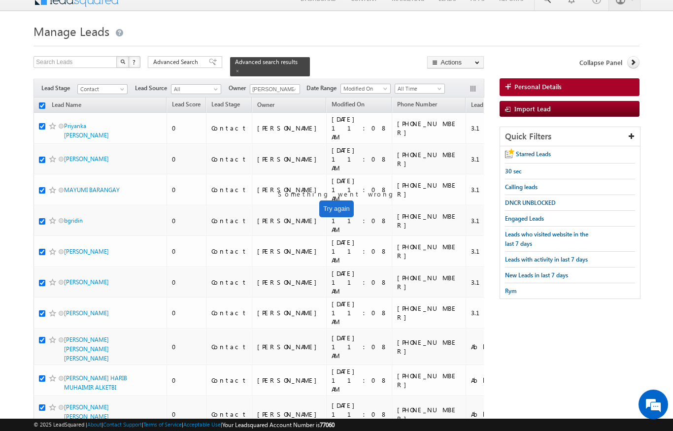
checkbox input "true"
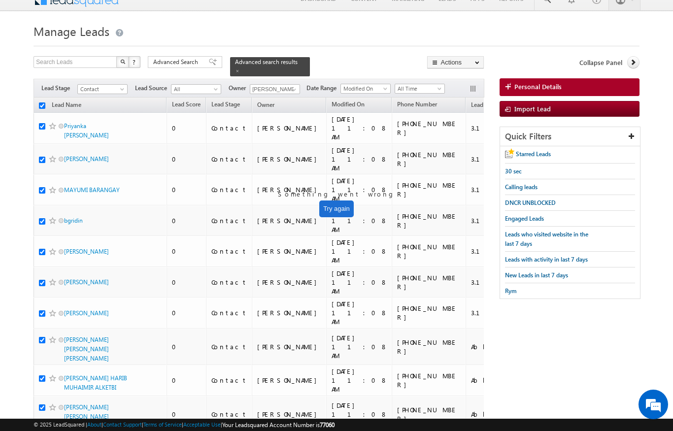
checkbox input "true"
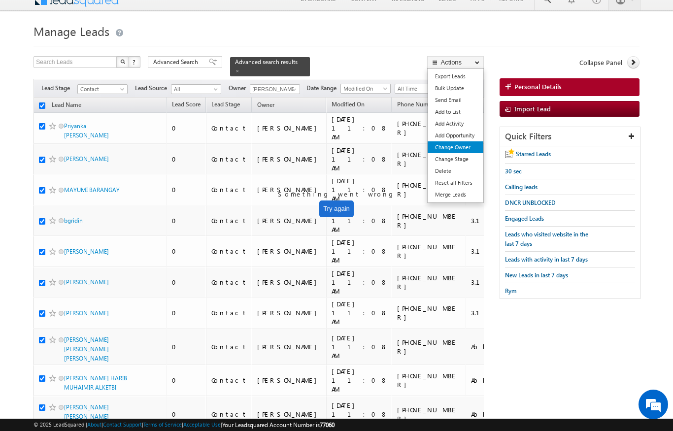
click at [465, 146] on link "Change Owner" at bounding box center [456, 147] width 56 height 12
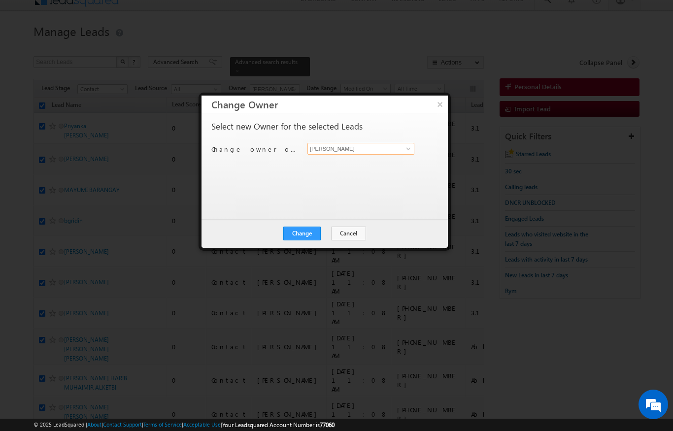
click at [397, 150] on input "[PERSON_NAME]" at bounding box center [361, 149] width 107 height 12
click at [409, 152] on link at bounding box center [407, 149] width 12 height 10
click at [382, 159] on link "[PERSON_NAME] [PERSON_NAME][EMAIL_ADDRESS][DOMAIN_NAME]" at bounding box center [361, 164] width 107 height 19
click at [307, 228] on button "Change" at bounding box center [301, 234] width 37 height 14
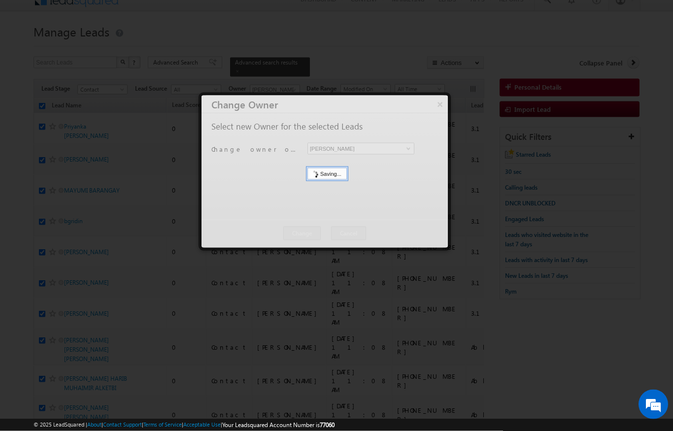
scroll to position [12, 0]
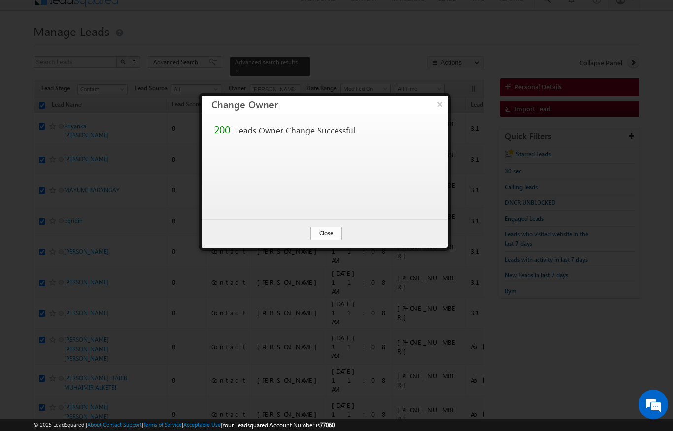
click at [318, 233] on button "Close" at bounding box center [327, 234] width 32 height 14
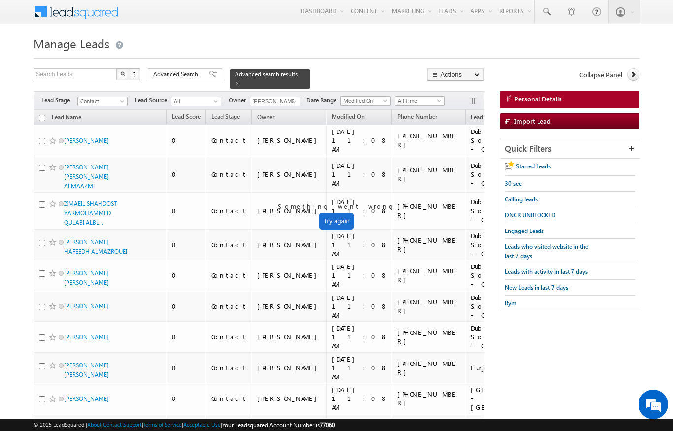
scroll to position [0, 0]
click at [121, 97] on span "Contact" at bounding box center [101, 101] width 47 height 9
click at [88, 125] on link "Prospect" at bounding box center [103, 126] width 50 height 9
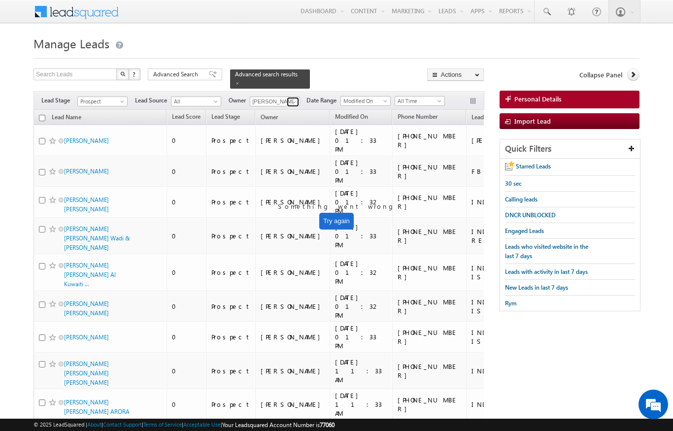
click at [291, 98] on span at bounding box center [294, 102] width 8 height 8
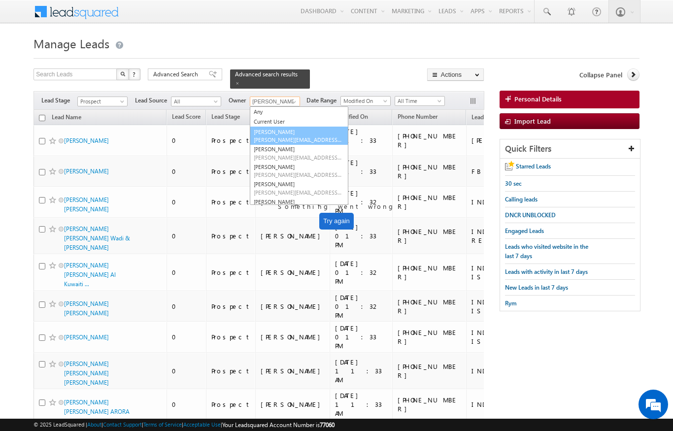
click at [281, 136] on span "[PERSON_NAME][EMAIL_ADDRESS][DOMAIN_NAME]" at bounding box center [298, 139] width 89 height 7
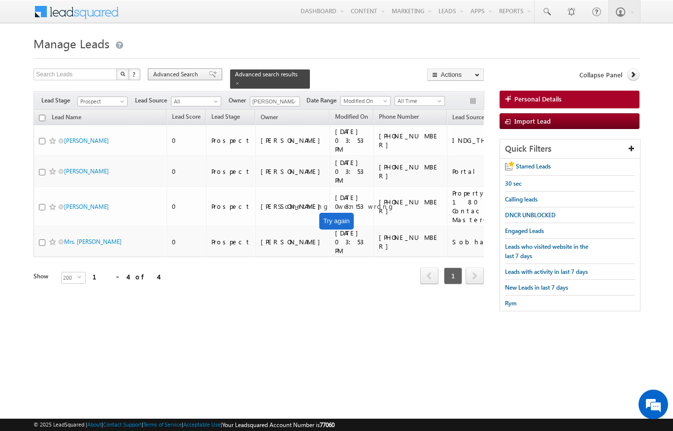
click at [175, 75] on span "Advanced Search" at bounding box center [177, 74] width 48 height 9
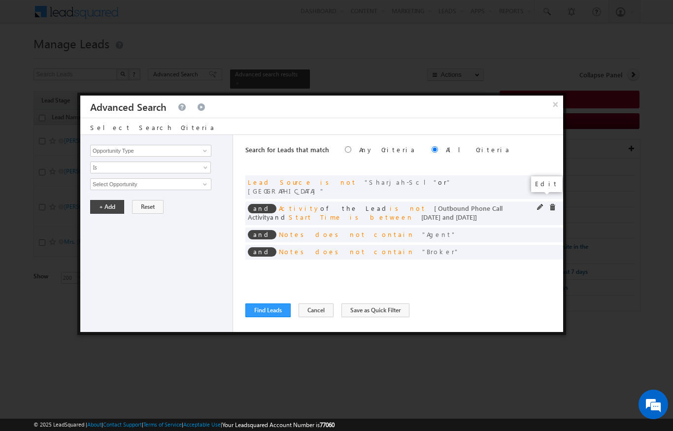
click at [539, 204] on span at bounding box center [540, 207] width 7 height 7
click at [536, 202] on div "and Activity of the Lead is not [ Outbound Phone Call Activity and Start Time i…" at bounding box center [404, 214] width 318 height 24
click at [537, 204] on span at bounding box center [540, 207] width 7 height 7
click at [101, 199] on span "Start Time" at bounding box center [144, 201] width 107 height 9
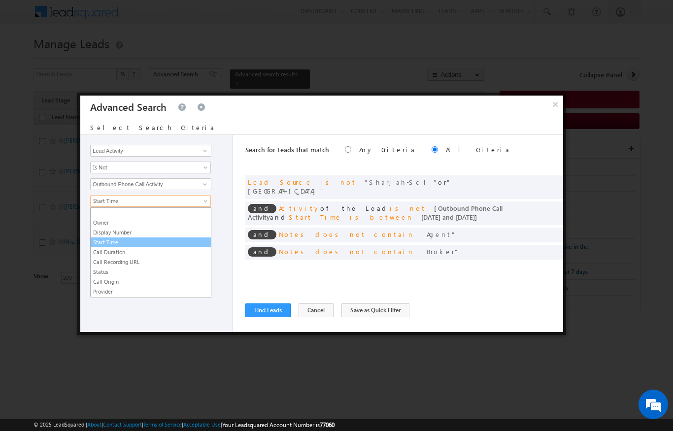
click at [99, 245] on link "Start Time" at bounding box center [151, 242] width 120 height 9
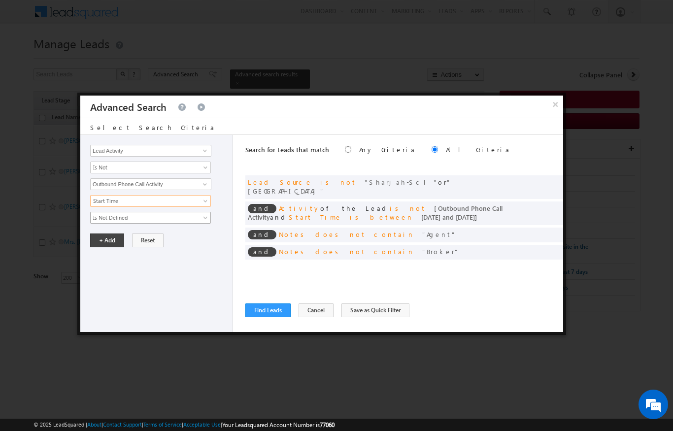
click at [106, 218] on span "Is Not Defined" at bounding box center [144, 217] width 107 height 9
click at [105, 239] on link "Is Defined" at bounding box center [151, 239] width 120 height 9
click at [109, 245] on button "+ Add" at bounding box center [107, 241] width 34 height 14
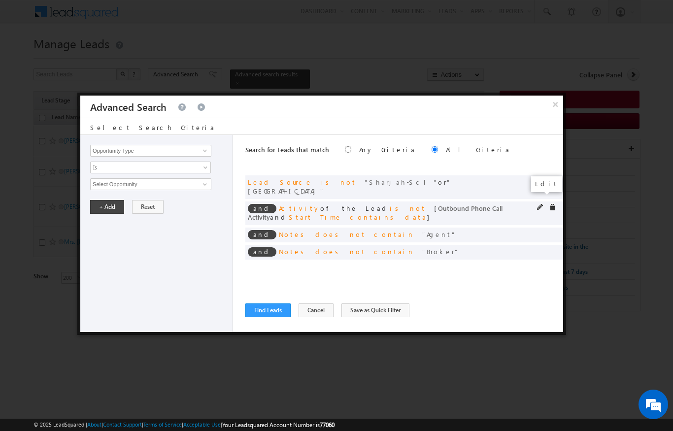
click at [541, 204] on span at bounding box center [540, 207] width 7 height 7
click at [106, 219] on span "Is Defined" at bounding box center [144, 217] width 107 height 9
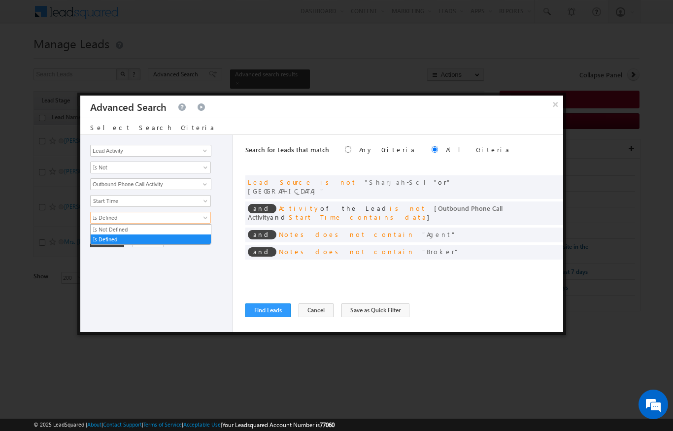
click at [105, 238] on link "Is Defined" at bounding box center [151, 239] width 120 height 9
click at [277, 315] on button "Find Leads" at bounding box center [267, 311] width 45 height 14
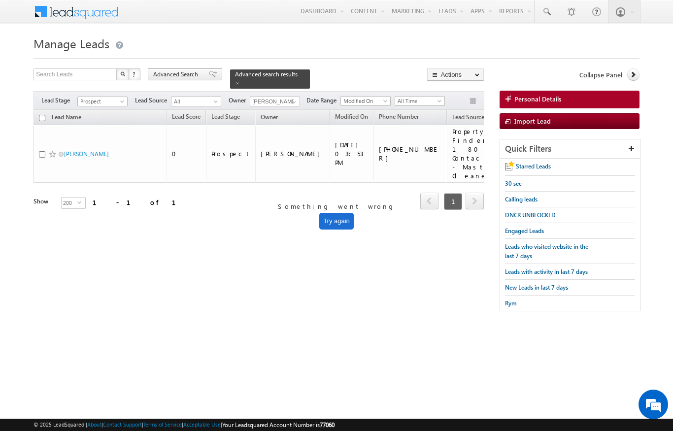
click at [169, 75] on span "Advanced Search" at bounding box center [177, 74] width 48 height 9
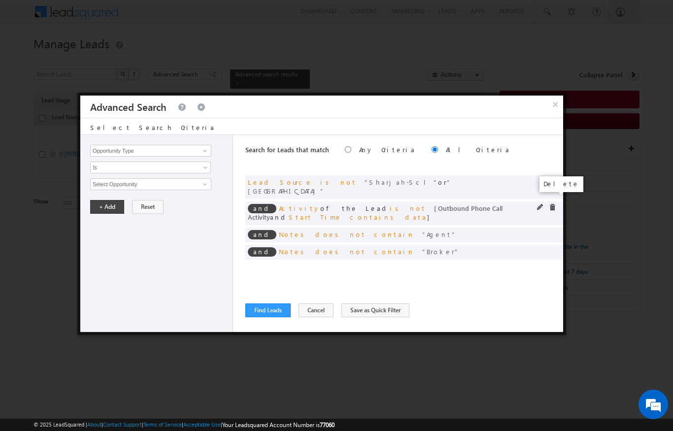
click at [549, 204] on span at bounding box center [552, 207] width 7 height 7
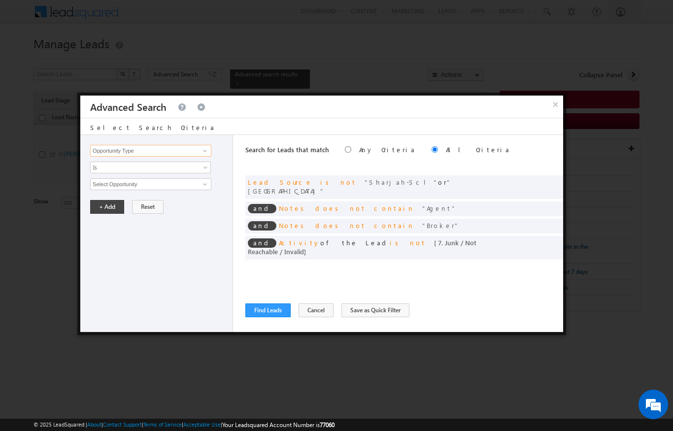
click at [110, 149] on input "Opportunity Type" at bounding box center [150, 151] width 121 height 12
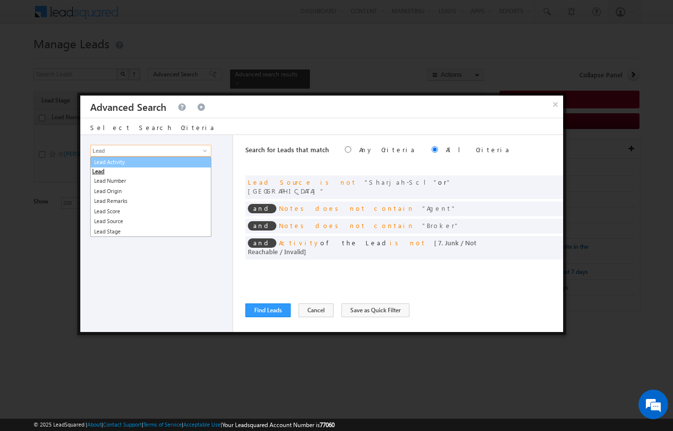
click at [115, 167] on link "Lead Activity" at bounding box center [150, 162] width 121 height 11
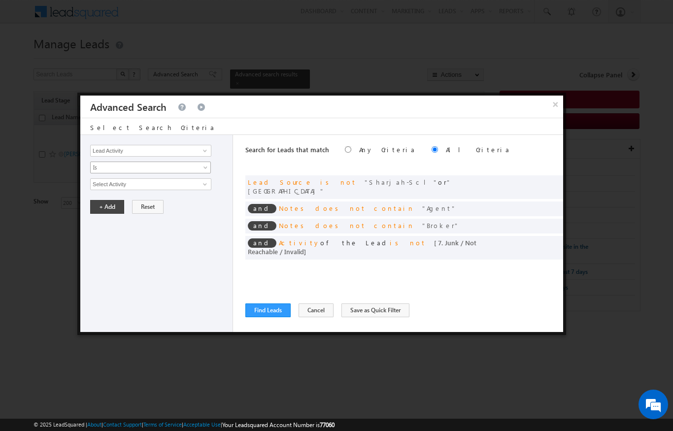
click at [95, 173] on link "Is" at bounding box center [150, 168] width 121 height 12
click at [97, 187] on link "Is Not" at bounding box center [151, 189] width 120 height 9
click at [99, 186] on input "Select Activity" at bounding box center [150, 184] width 121 height 12
click at [152, 207] on link "Outbound Phone Call Activity" at bounding box center [150, 204] width 121 height 11
click at [105, 206] on span at bounding box center [144, 201] width 107 height 9
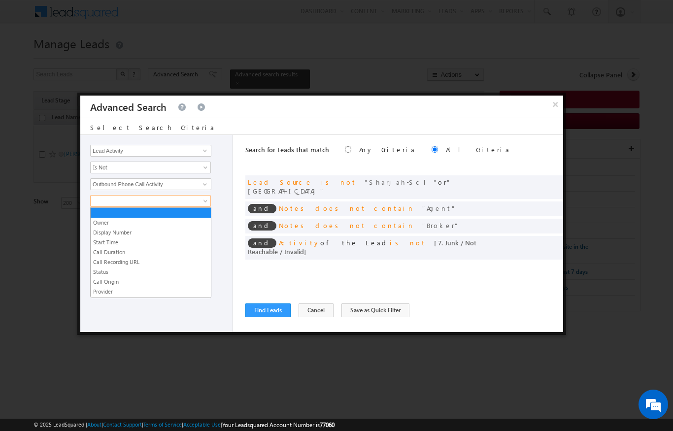
click at [98, 244] on link "Start Time" at bounding box center [151, 242] width 120 height 9
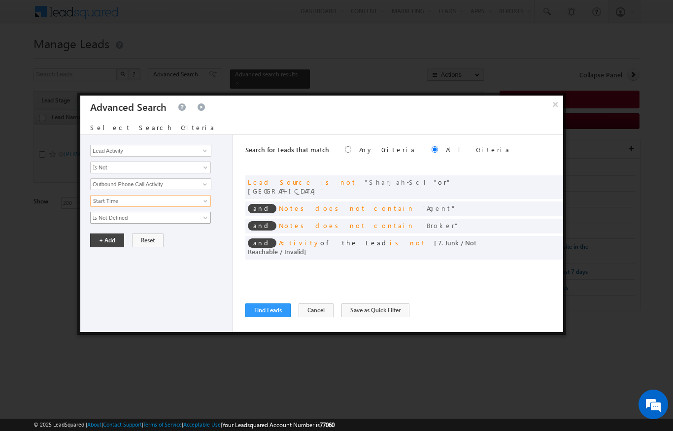
click at [94, 219] on span "Is Not Defined" at bounding box center [144, 217] width 107 height 9
click at [106, 289] on div "Opportunity Type Lead Activity Task Sales Group Prospect Id Address 1 Address 2…" at bounding box center [156, 233] width 153 height 197
click at [98, 215] on span "Is Not Defined" at bounding box center [144, 217] width 107 height 9
click at [70, 81] on div at bounding box center [336, 215] width 673 height 431
